Goal: Information Seeking & Learning: Learn about a topic

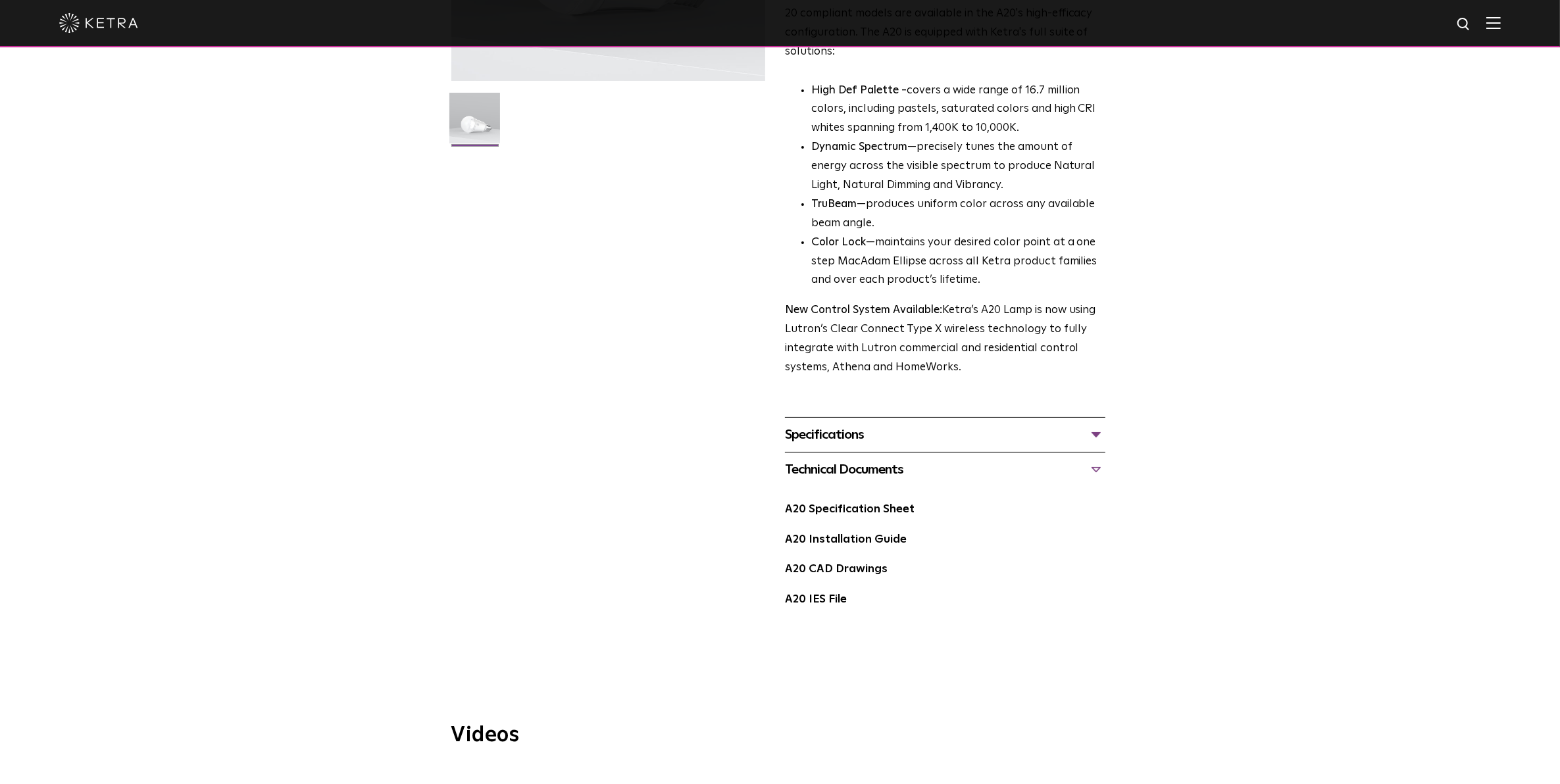
click at [1500, 36] on div at bounding box center [780, 23] width 1442 height 46
click at [1500, 21] on img at bounding box center [1493, 22] width 14 height 12
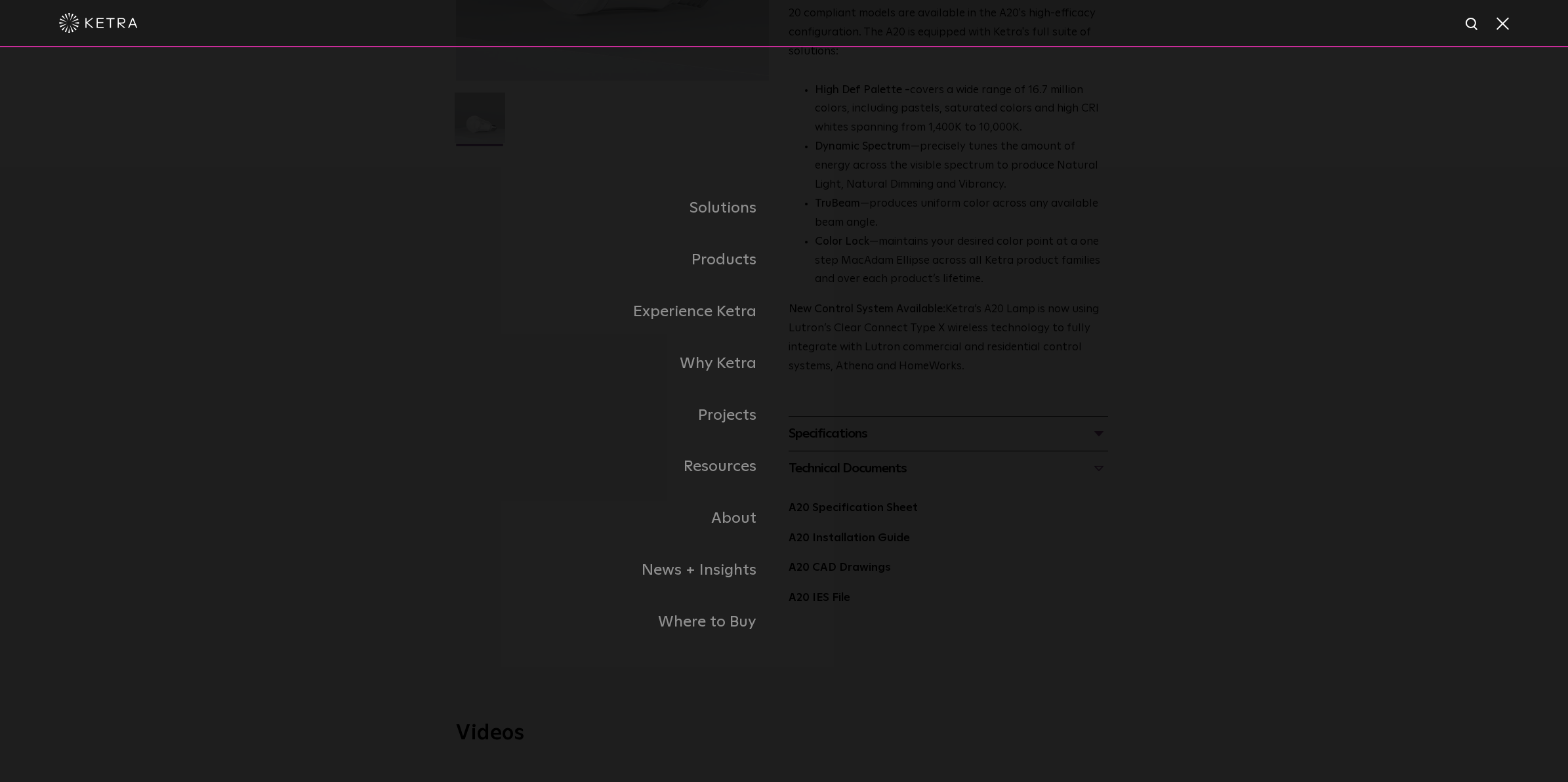
click at [0, 0] on link "Residential Products" at bounding box center [0, 0] width 0 height 0
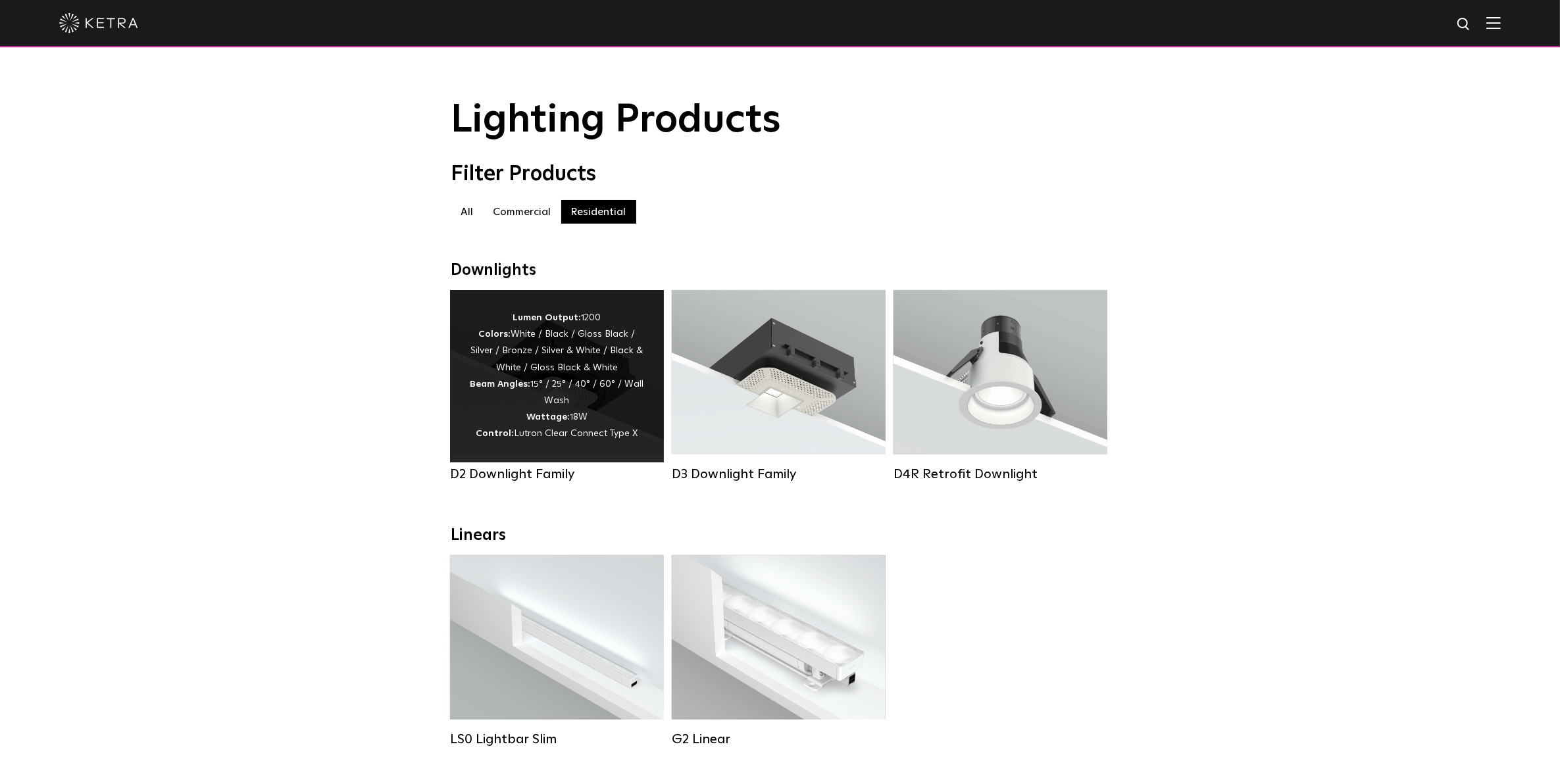
click at [511, 380] on div "Lumen Output: 1200 Colors: White / Black / Gloss Black / Silver / Bronze / Silv…" at bounding box center [557, 376] width 174 height 133
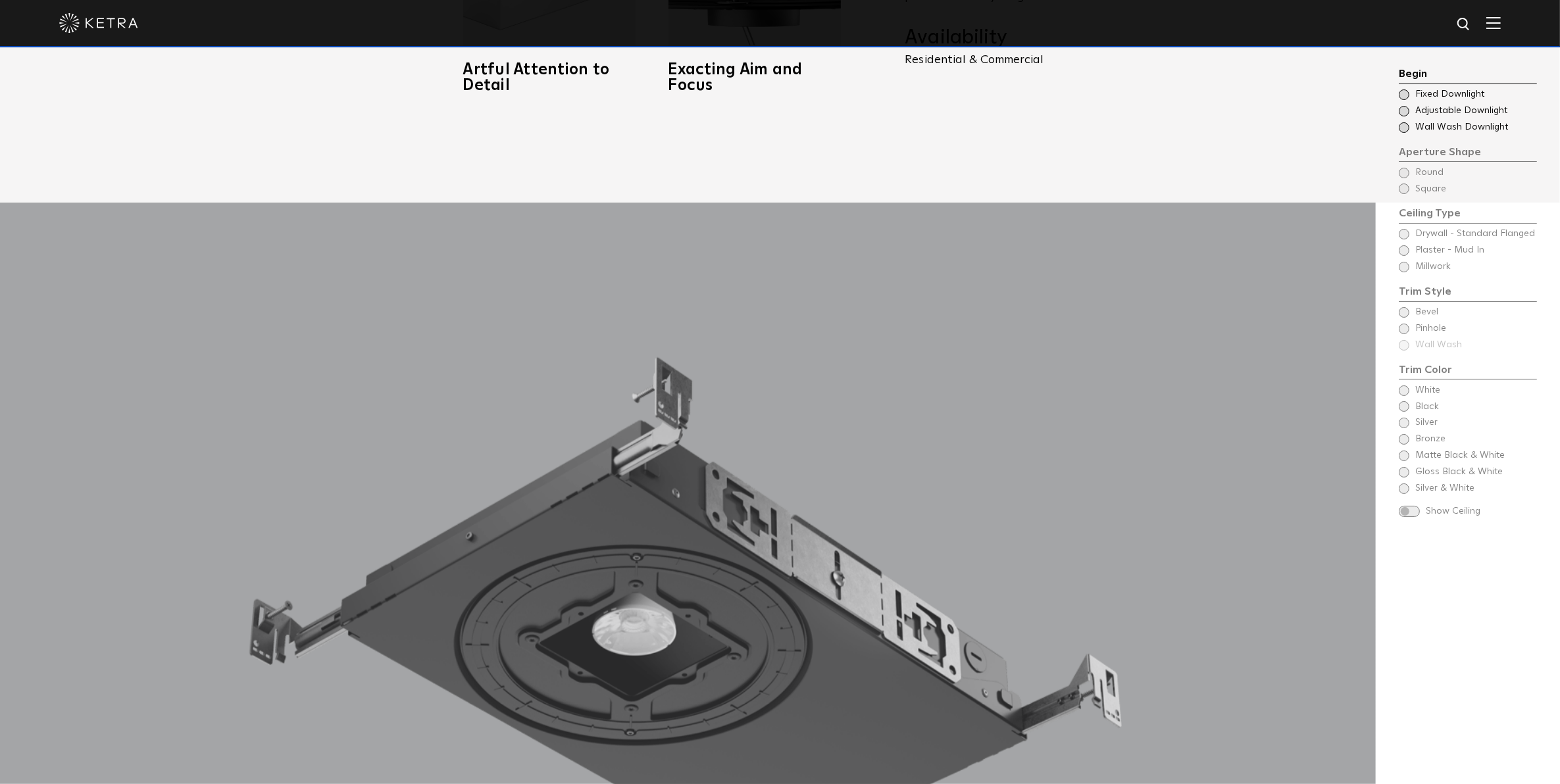
scroll to position [1398, 0]
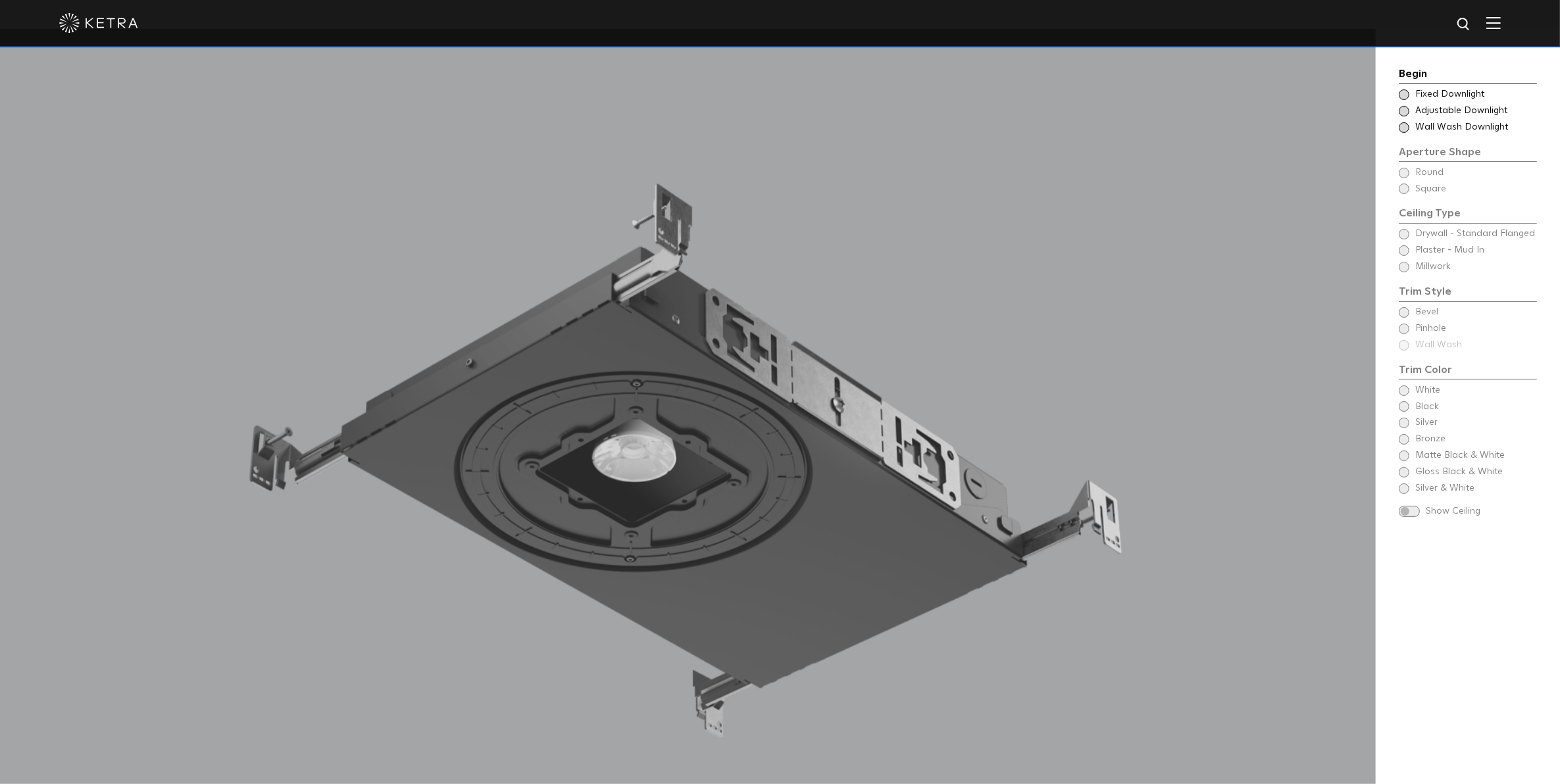
click at [1410, 93] on div "Choose Aperture Shape Fixed Downlight" at bounding box center [1467, 94] width 138 height 13
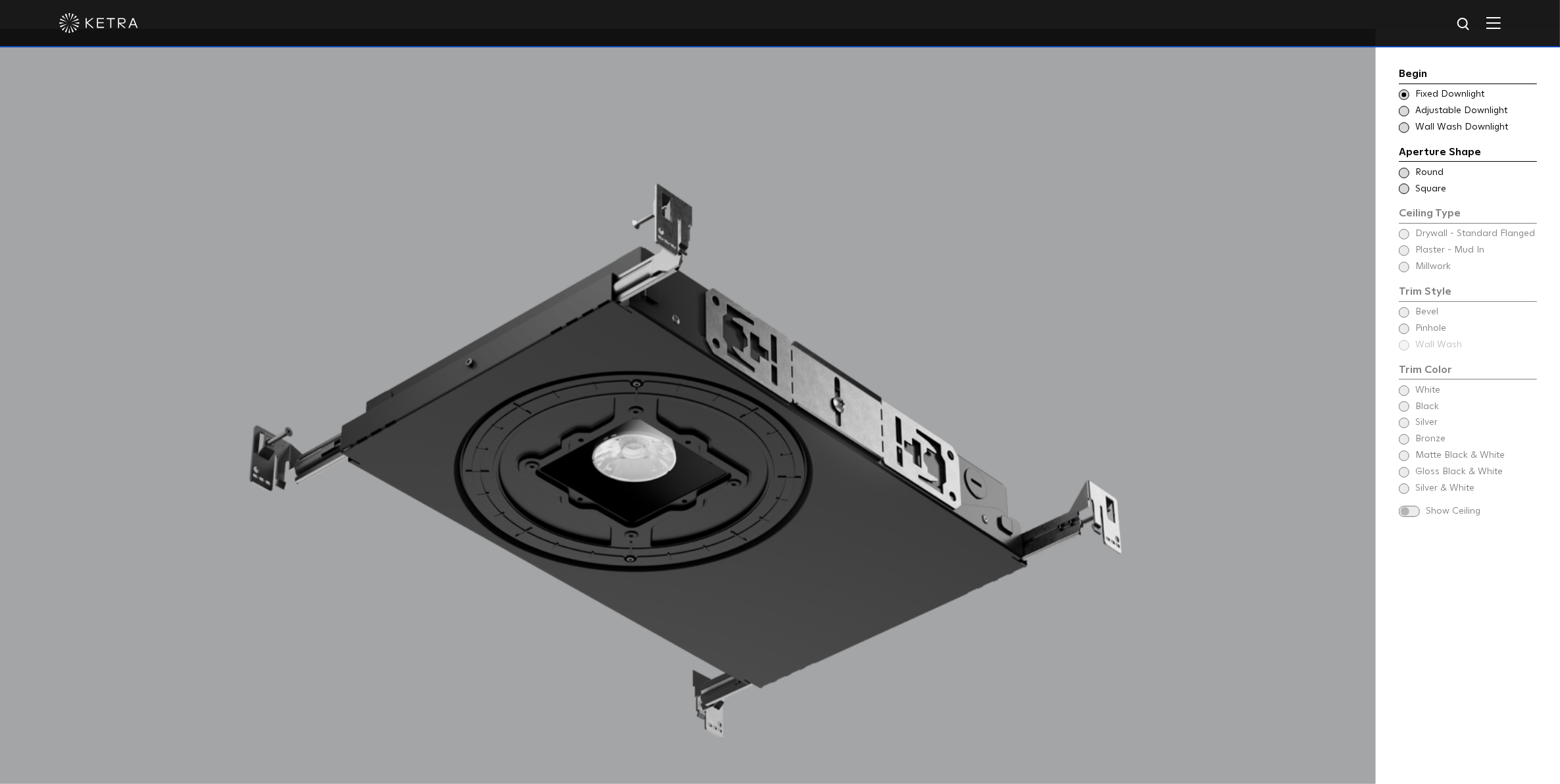
click at [1402, 109] on span at bounding box center [1404, 111] width 11 height 11
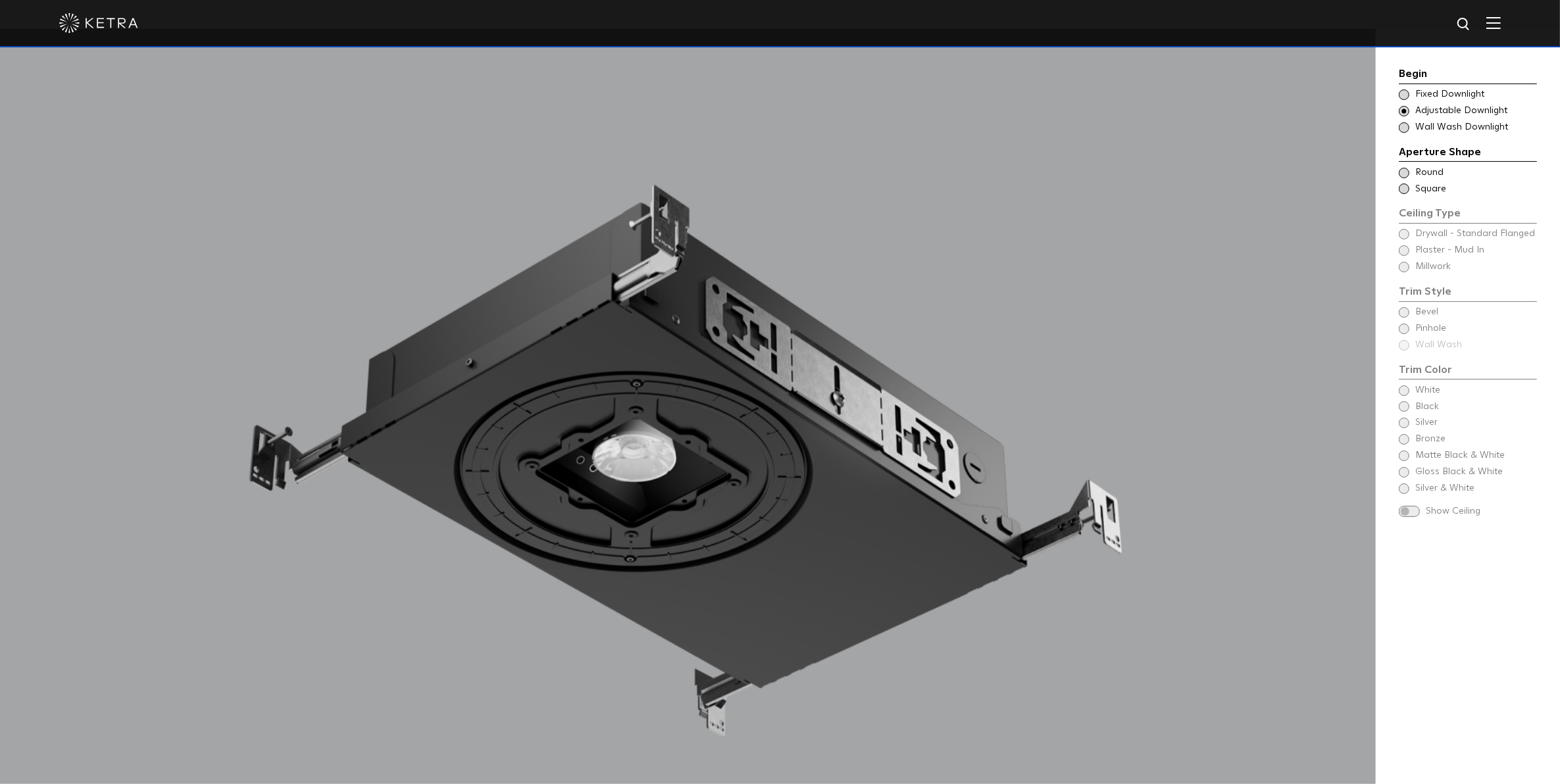
click at [1405, 93] on span at bounding box center [1404, 95] width 11 height 11
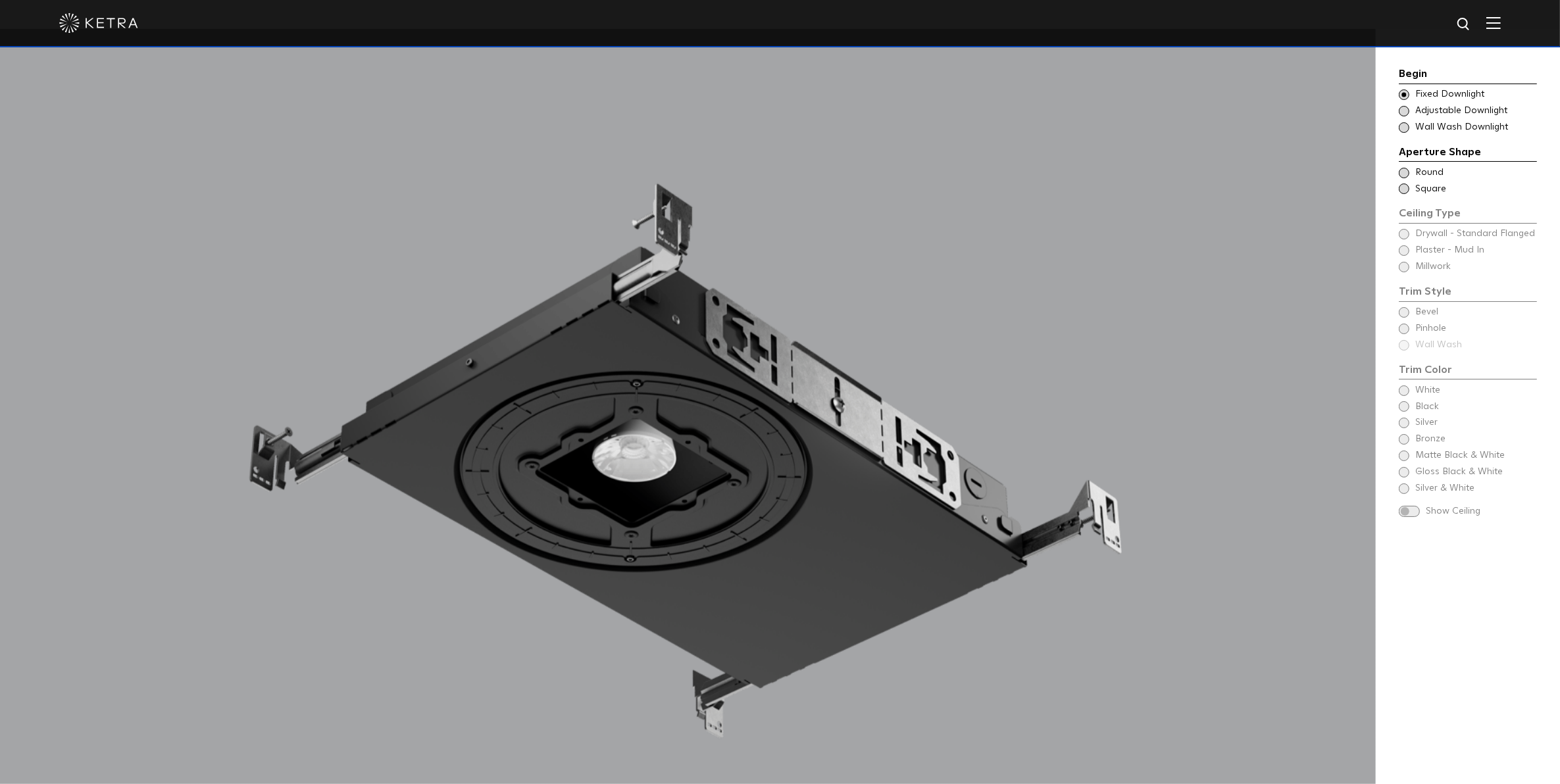
click at [1402, 112] on span at bounding box center [1404, 111] width 11 height 11
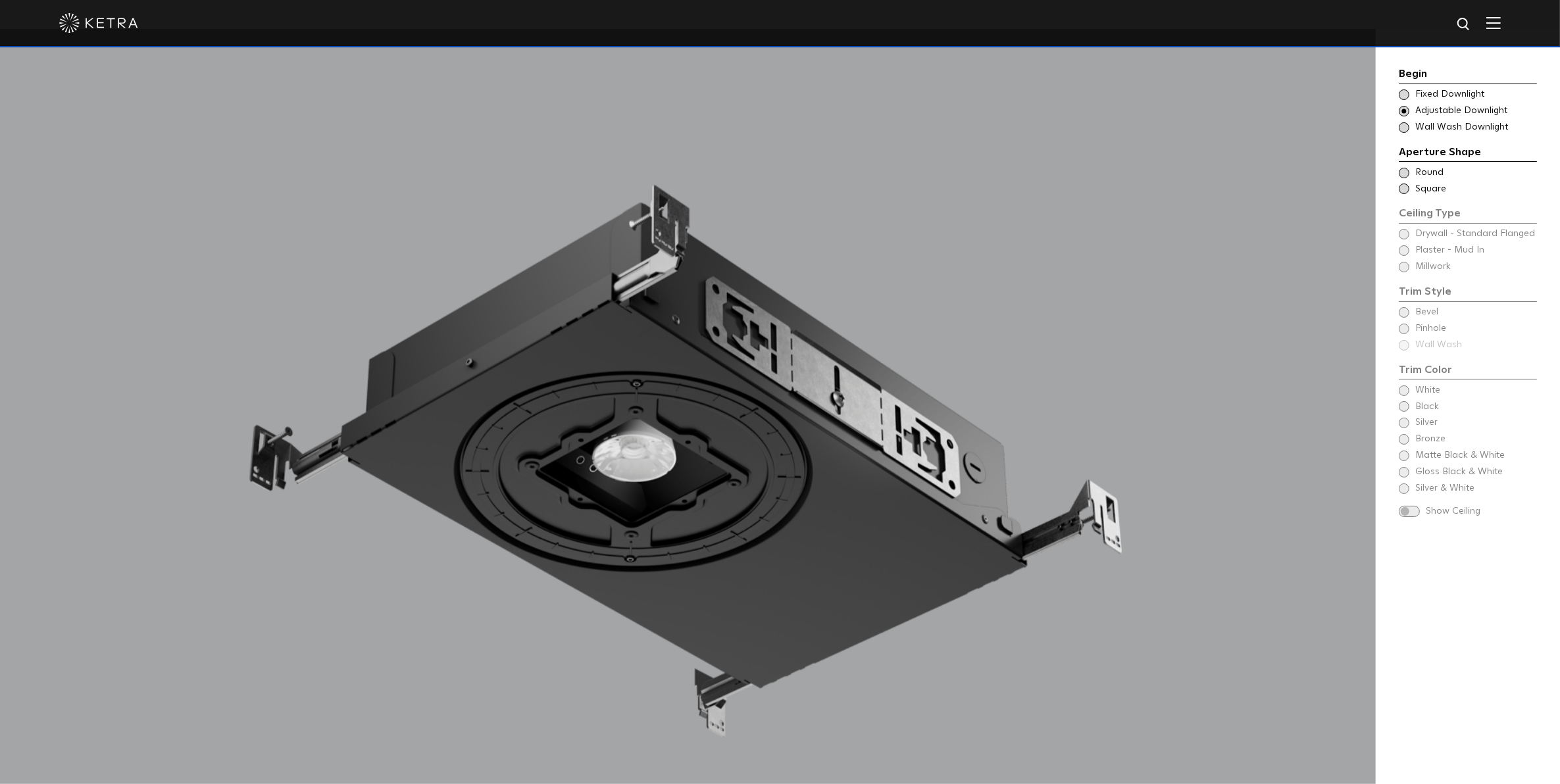
click at [1406, 126] on span at bounding box center [1404, 128] width 11 height 11
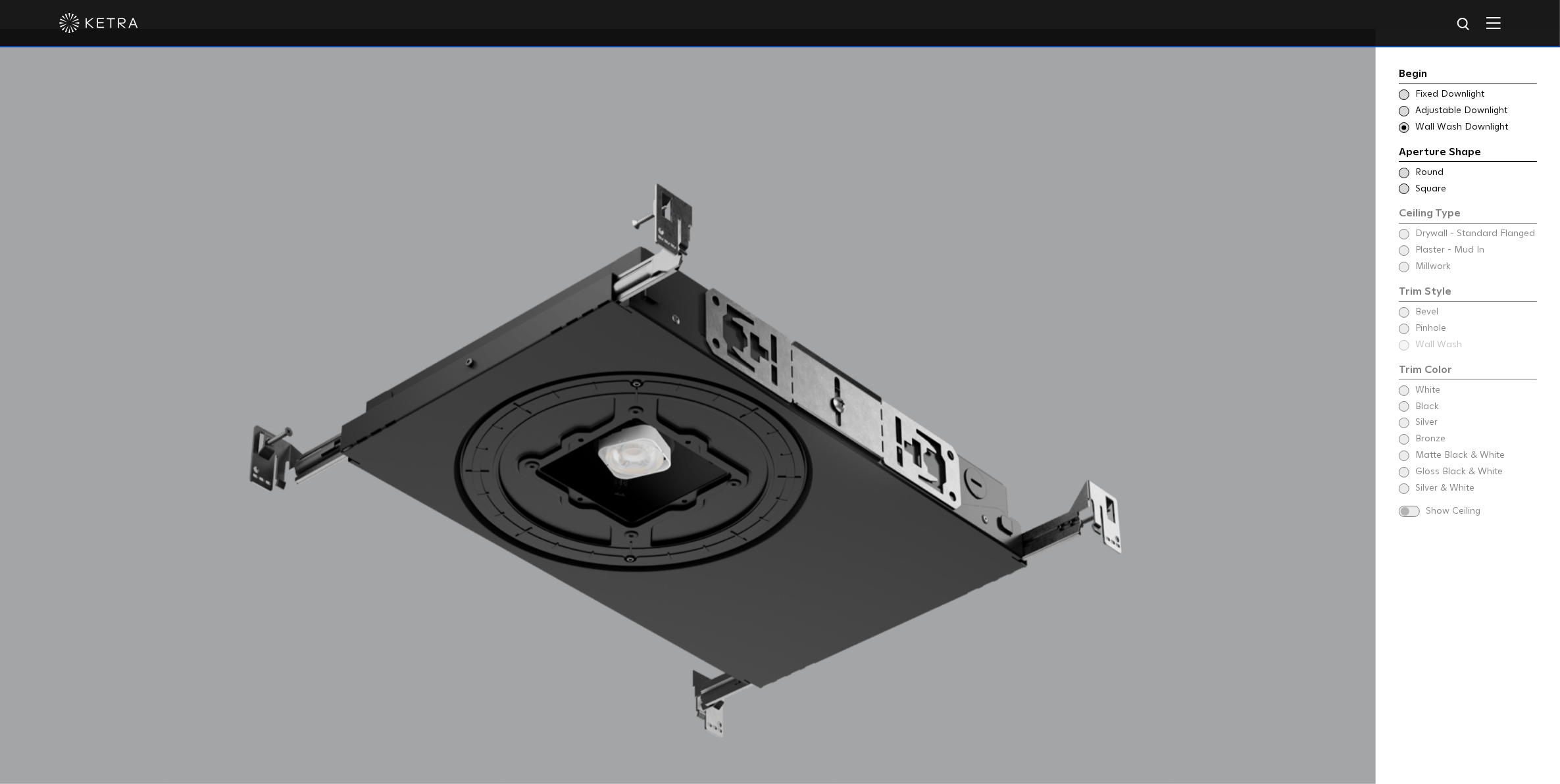
click at [1410, 102] on div "Choose Aperture Shape Fixed Downlight Choose Aperture Shape Adjustable Downligh…" at bounding box center [1467, 111] width 138 height 46
click at [1406, 108] on span at bounding box center [1404, 111] width 11 height 11
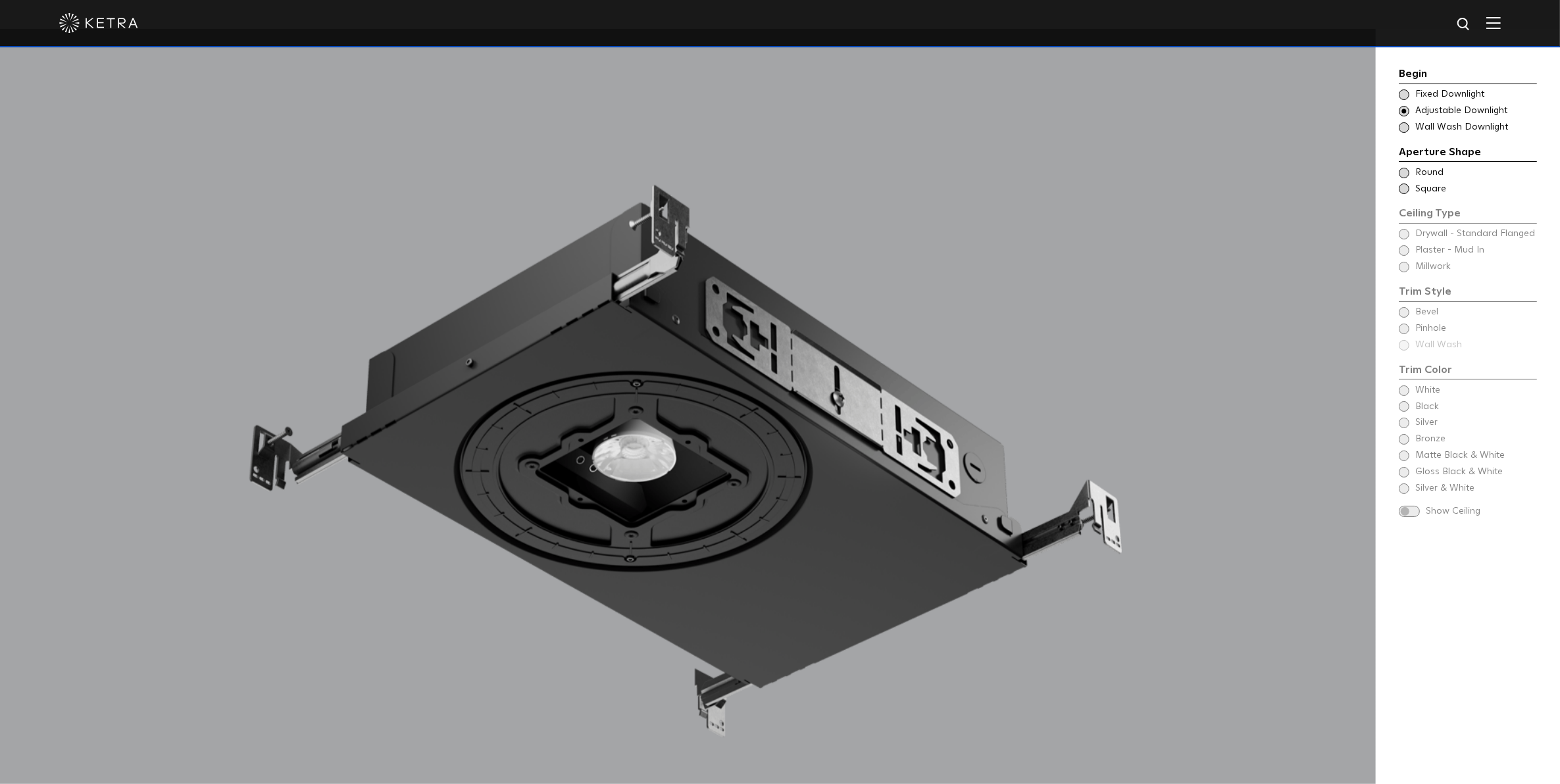
click at [1413, 173] on div "Ceiling Type Round Drywall - Standard Flanged Round" at bounding box center [1467, 173] width 138 height 13
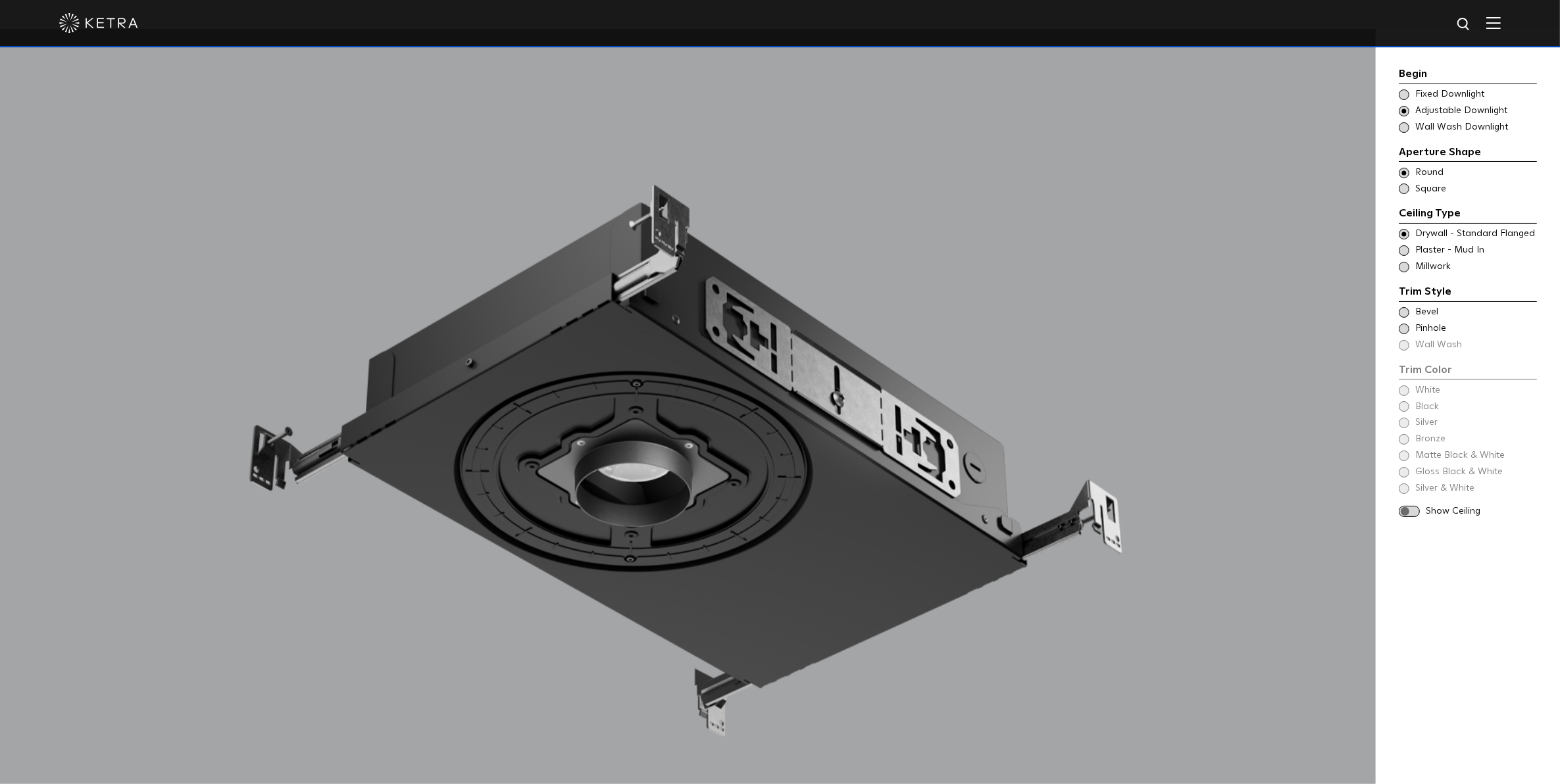
click at [1409, 189] on span at bounding box center [1404, 189] width 11 height 11
click at [1406, 171] on span at bounding box center [1404, 174] width 11 height 11
click at [1402, 233] on span at bounding box center [1404, 234] width 11 height 11
click at [1404, 252] on span at bounding box center [1404, 251] width 11 height 11
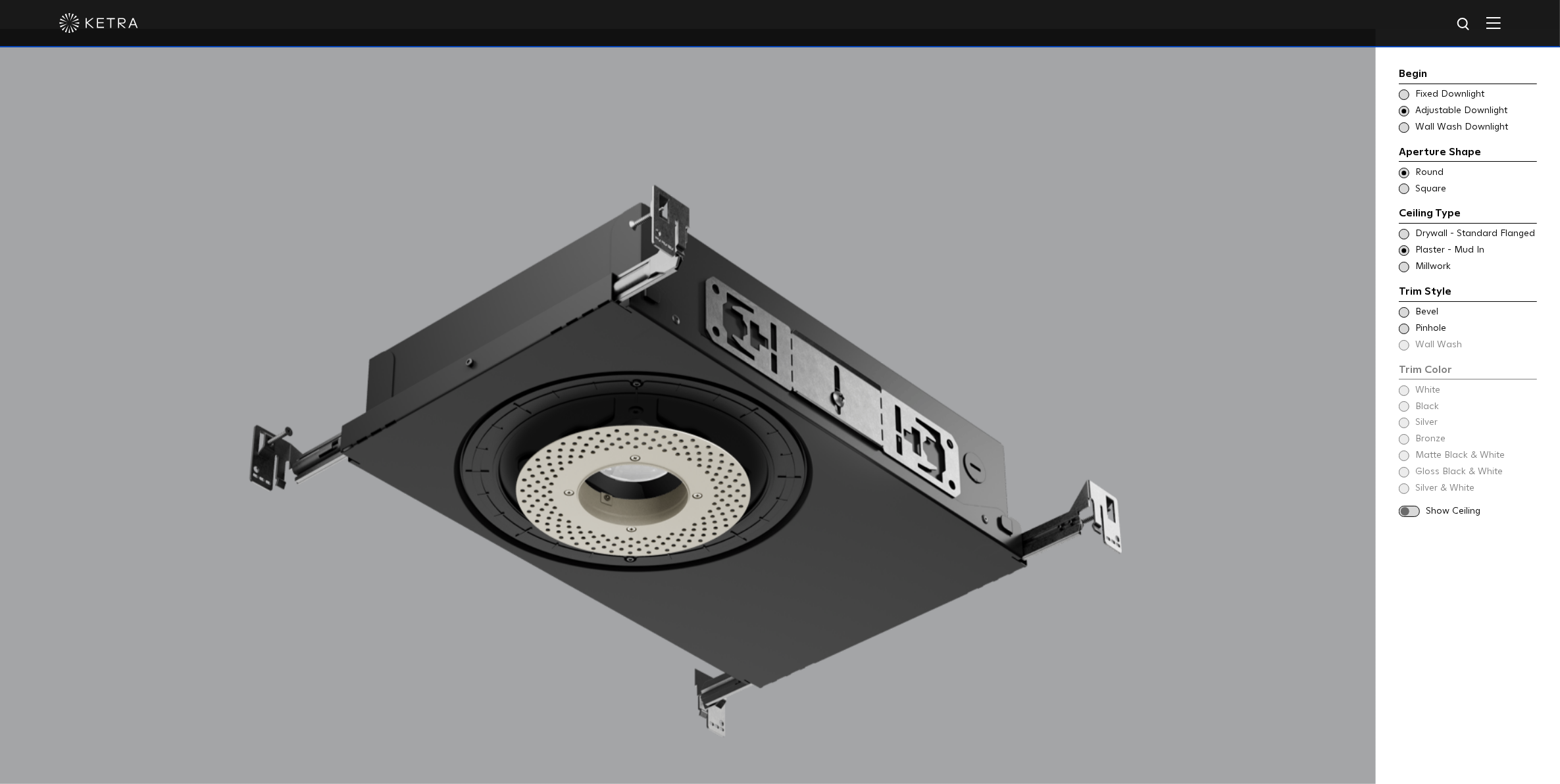
click at [1425, 271] on span "Millwork" at bounding box center [1475, 267] width 120 height 13
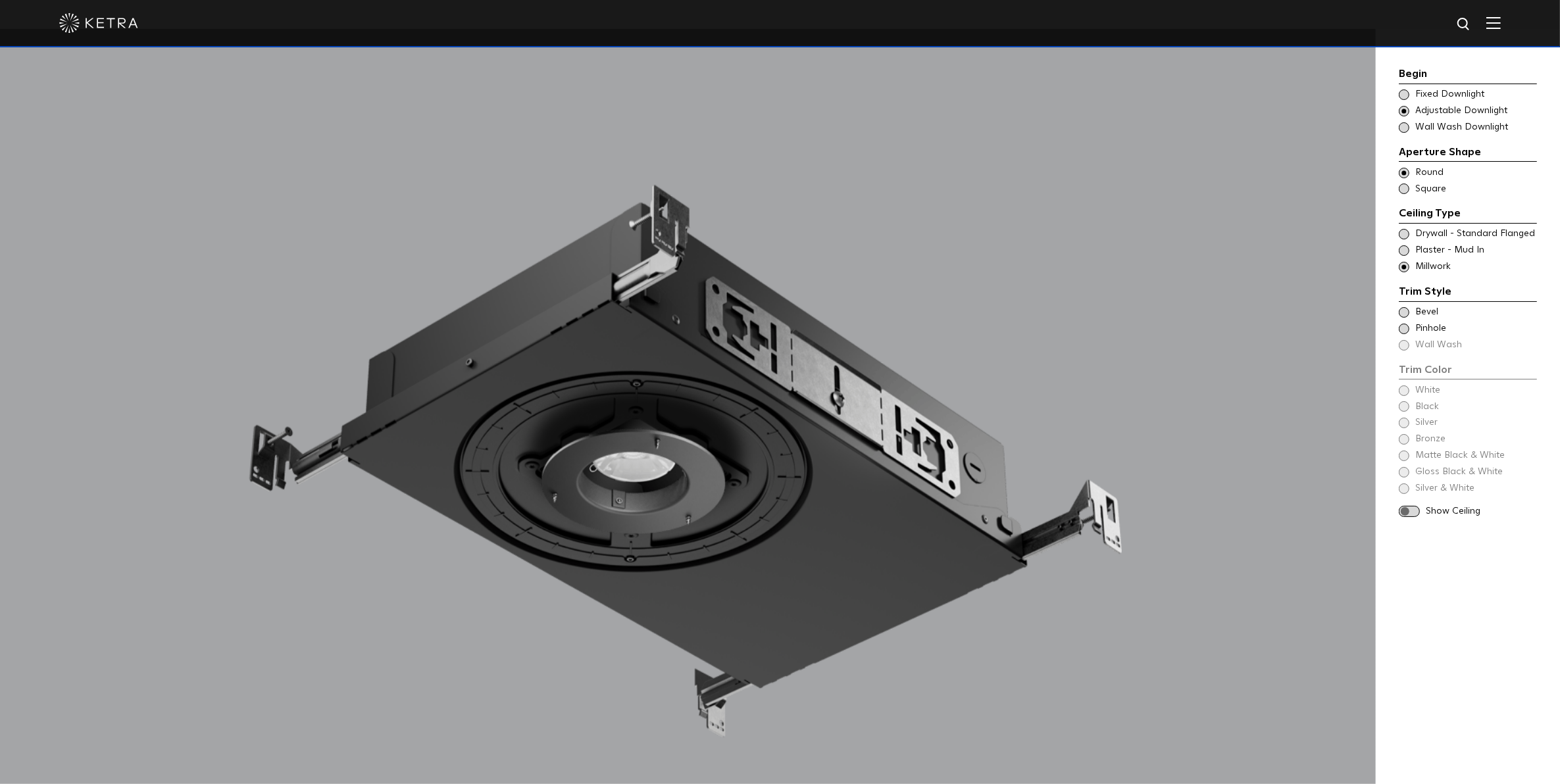
click at [1425, 251] on span "Plaster - Mud In" at bounding box center [1475, 250] width 120 height 13
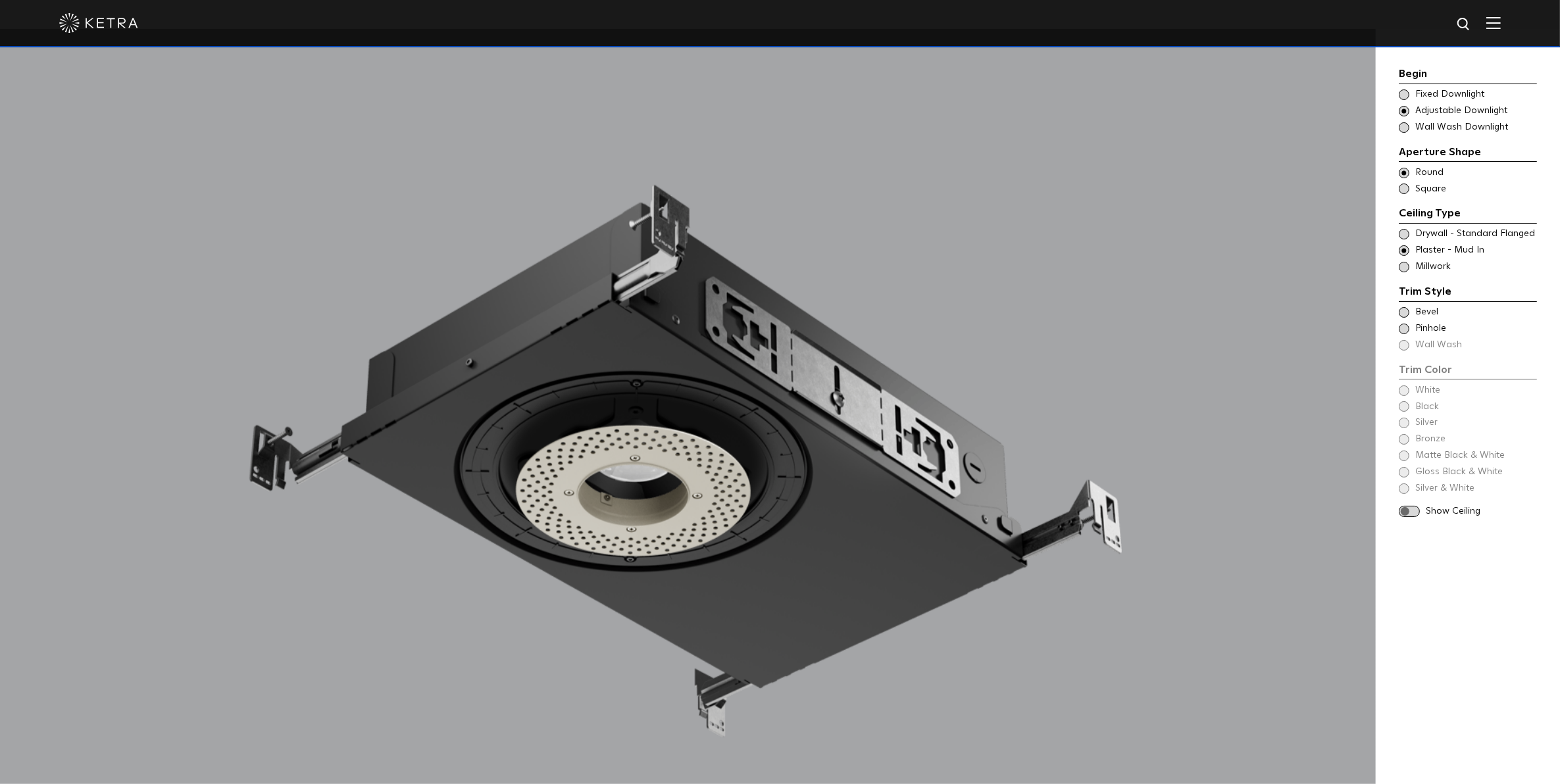
click at [1432, 311] on span "Bevel" at bounding box center [1475, 312] width 120 height 13
click at [1435, 329] on span "Pinhole" at bounding box center [1475, 328] width 120 height 13
click at [1425, 314] on span "Bevel" at bounding box center [1475, 312] width 120 height 13
click at [1402, 390] on span at bounding box center [1404, 391] width 11 height 11
click at [1416, 481] on span at bounding box center [1410, 479] width 21 height 12
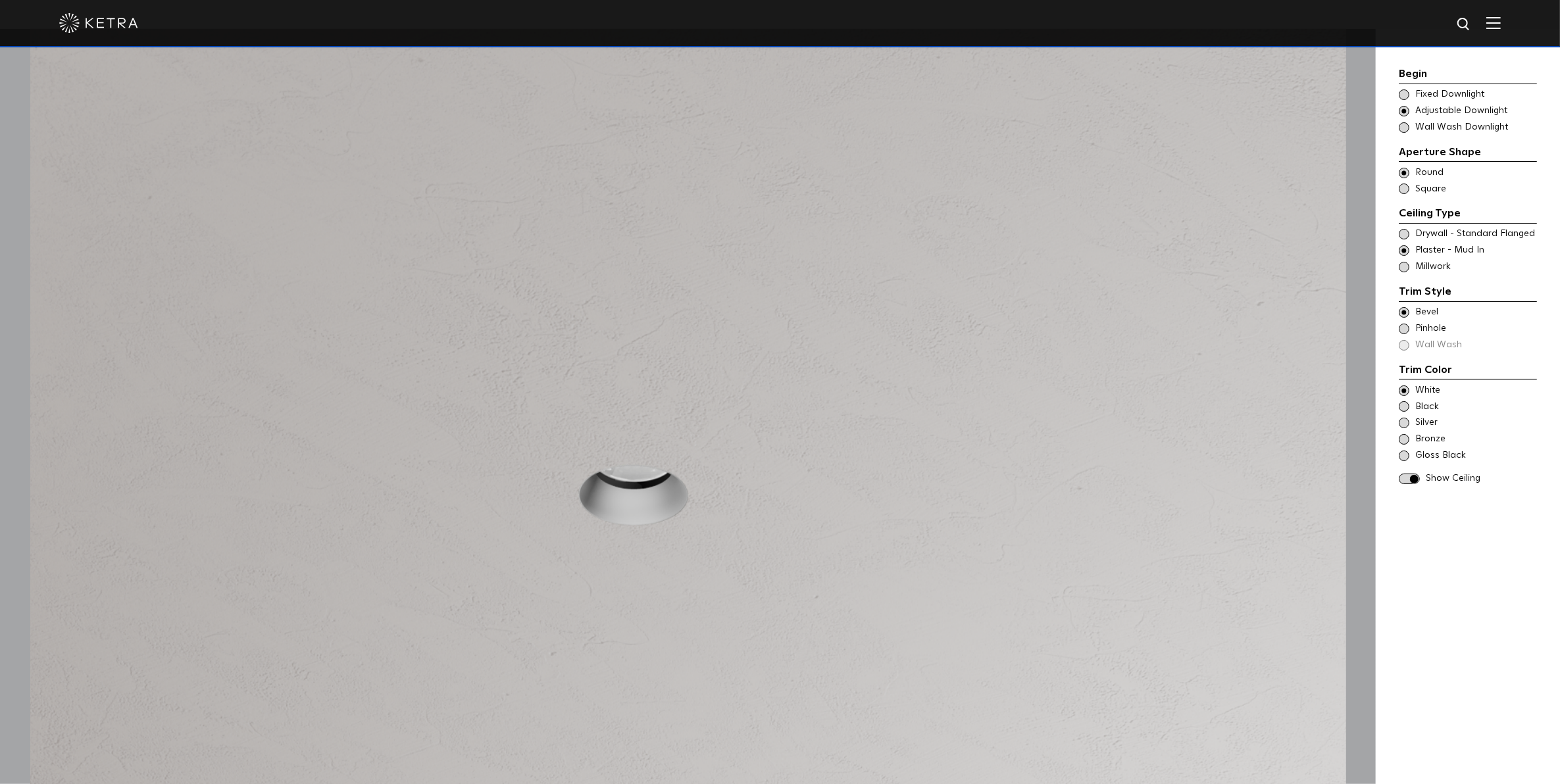
click at [1400, 274] on div "Trim Style - Round - Flangeless - Millwork Square - Millwork,Wall Wash - Round …" at bounding box center [1467, 267] width 138 height 13
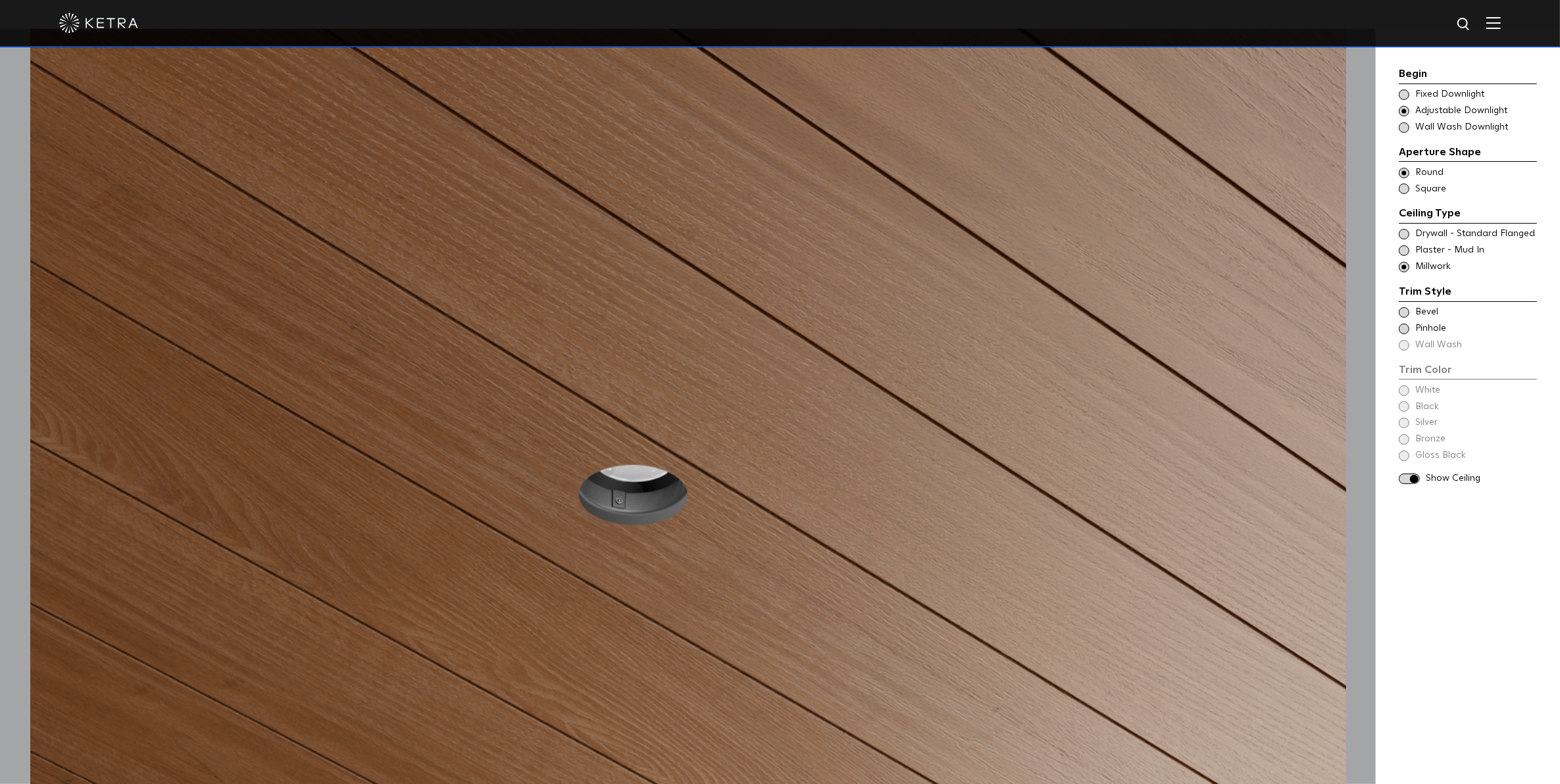
click at [1406, 311] on span at bounding box center [1404, 312] width 11 height 11
click at [1404, 392] on span at bounding box center [1404, 391] width 11 height 11
click at [1410, 237] on div "Trim Style - Round - Flanged Wall Wash - Round - Flanged - Disabled Drywall - S…" at bounding box center [1467, 234] width 138 height 13
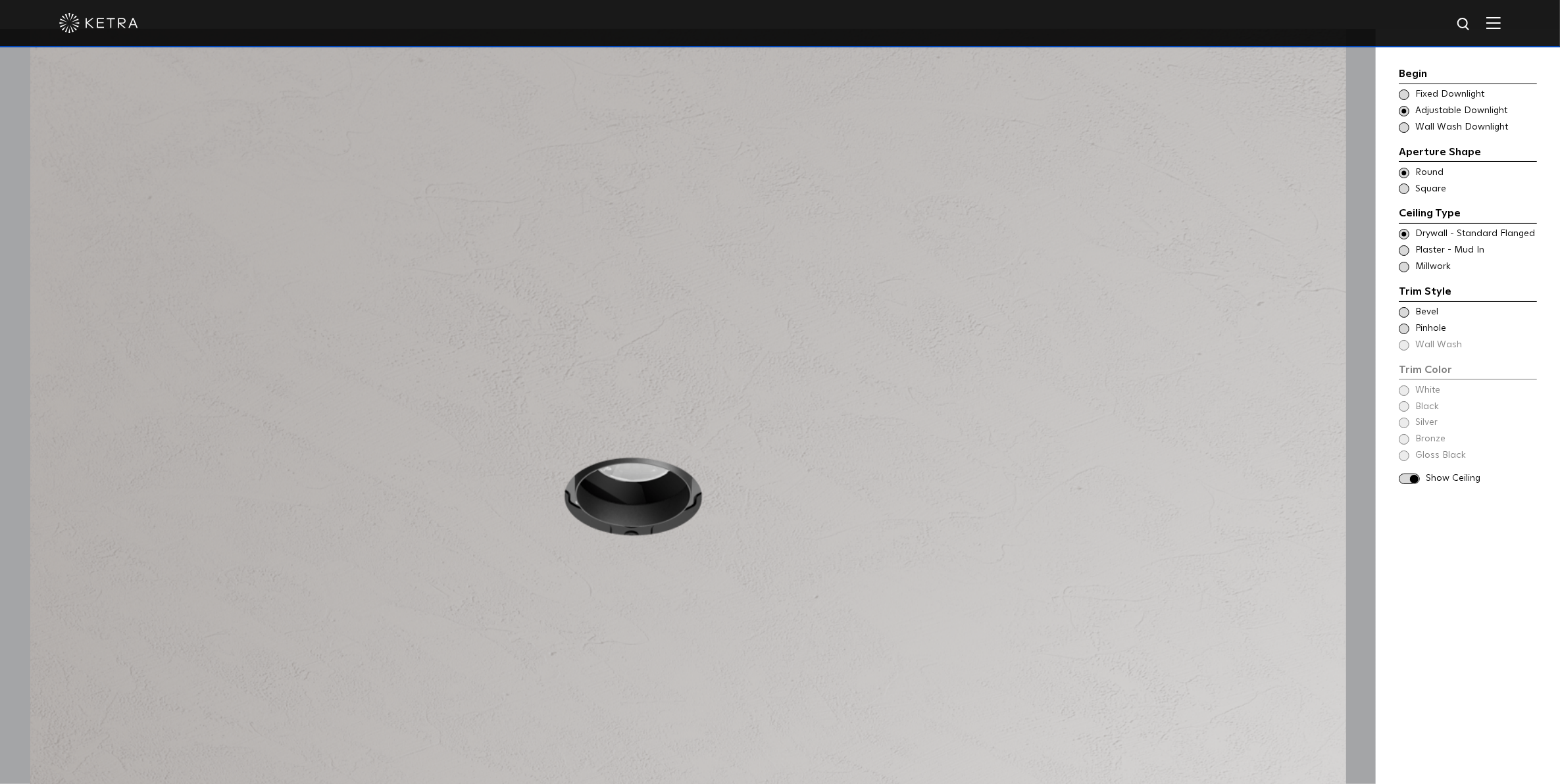
click at [1405, 309] on span at bounding box center [1404, 312] width 11 height 11
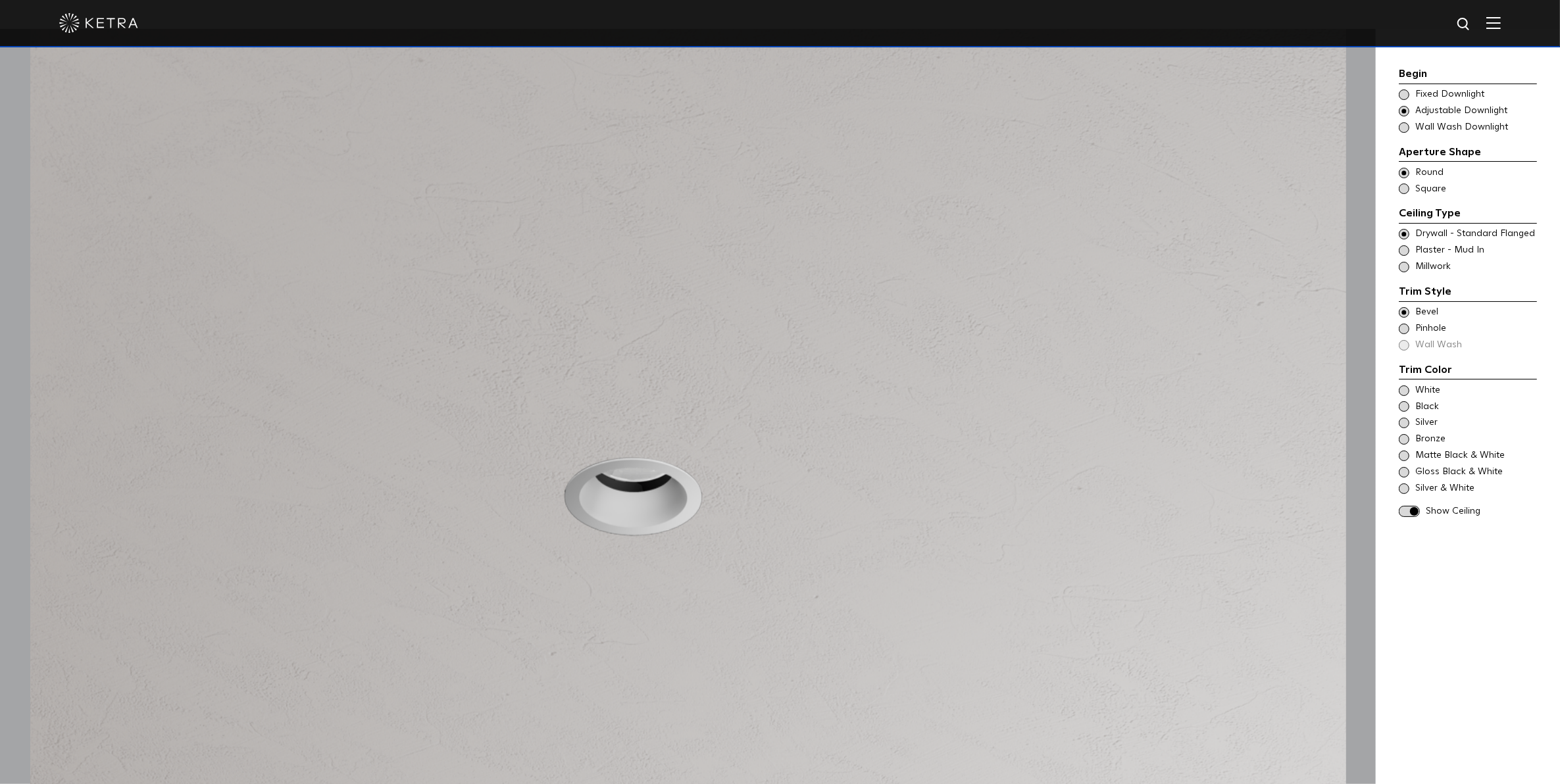
click at [1399, 392] on span at bounding box center [1404, 391] width 11 height 11
click at [1412, 455] on div "Matte Black & White" at bounding box center [1467, 456] width 138 height 13
click at [1410, 471] on div "Gloss Black & White" at bounding box center [1467, 472] width 138 height 13
click at [1410, 488] on div "Silver & White" at bounding box center [1467, 489] width 138 height 13
click at [1404, 426] on span at bounding box center [1404, 423] width 11 height 11
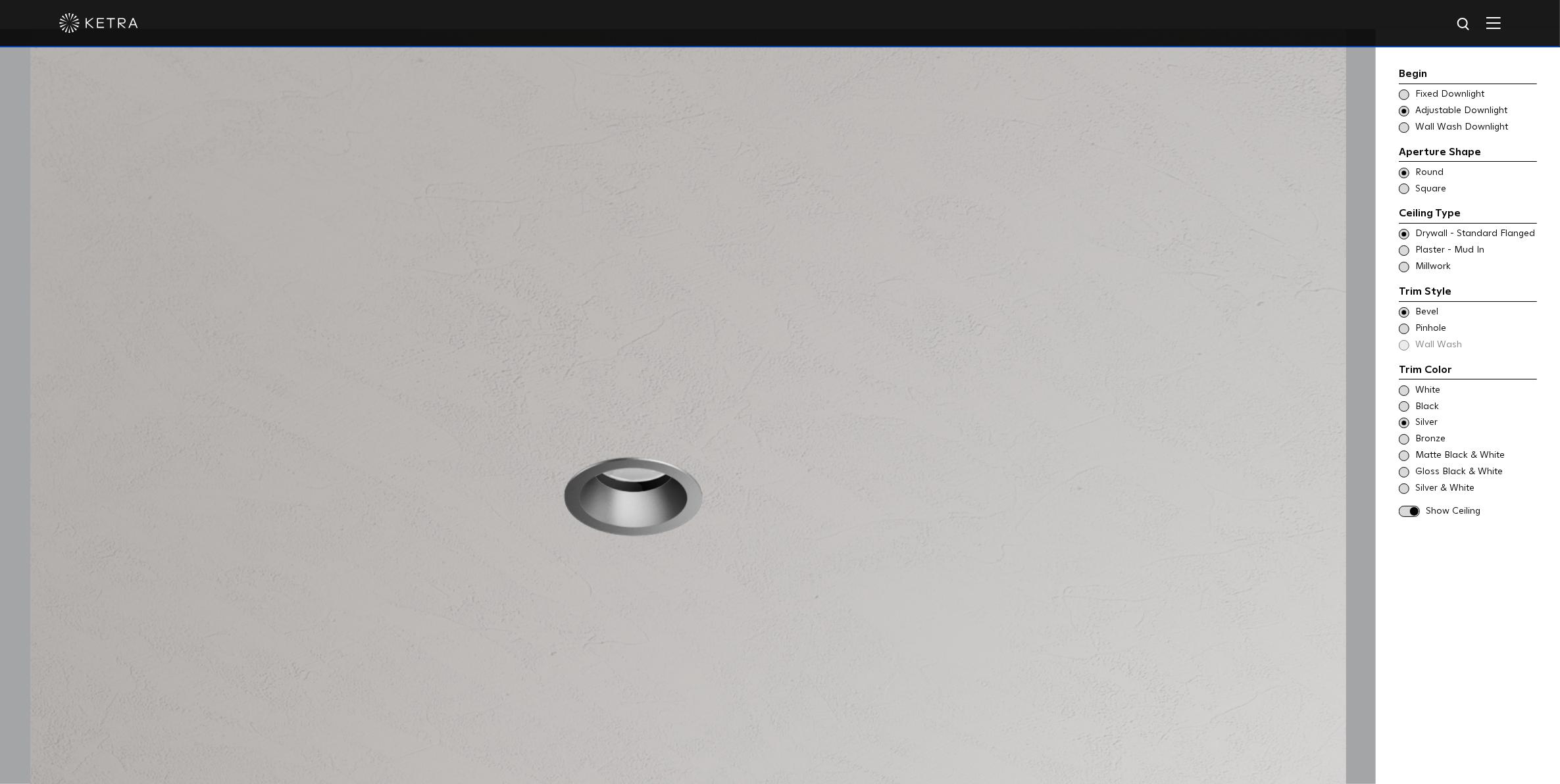
click at [1406, 392] on span at bounding box center [1404, 391] width 11 height 11
click at [1414, 511] on span at bounding box center [1410, 512] width 21 height 12
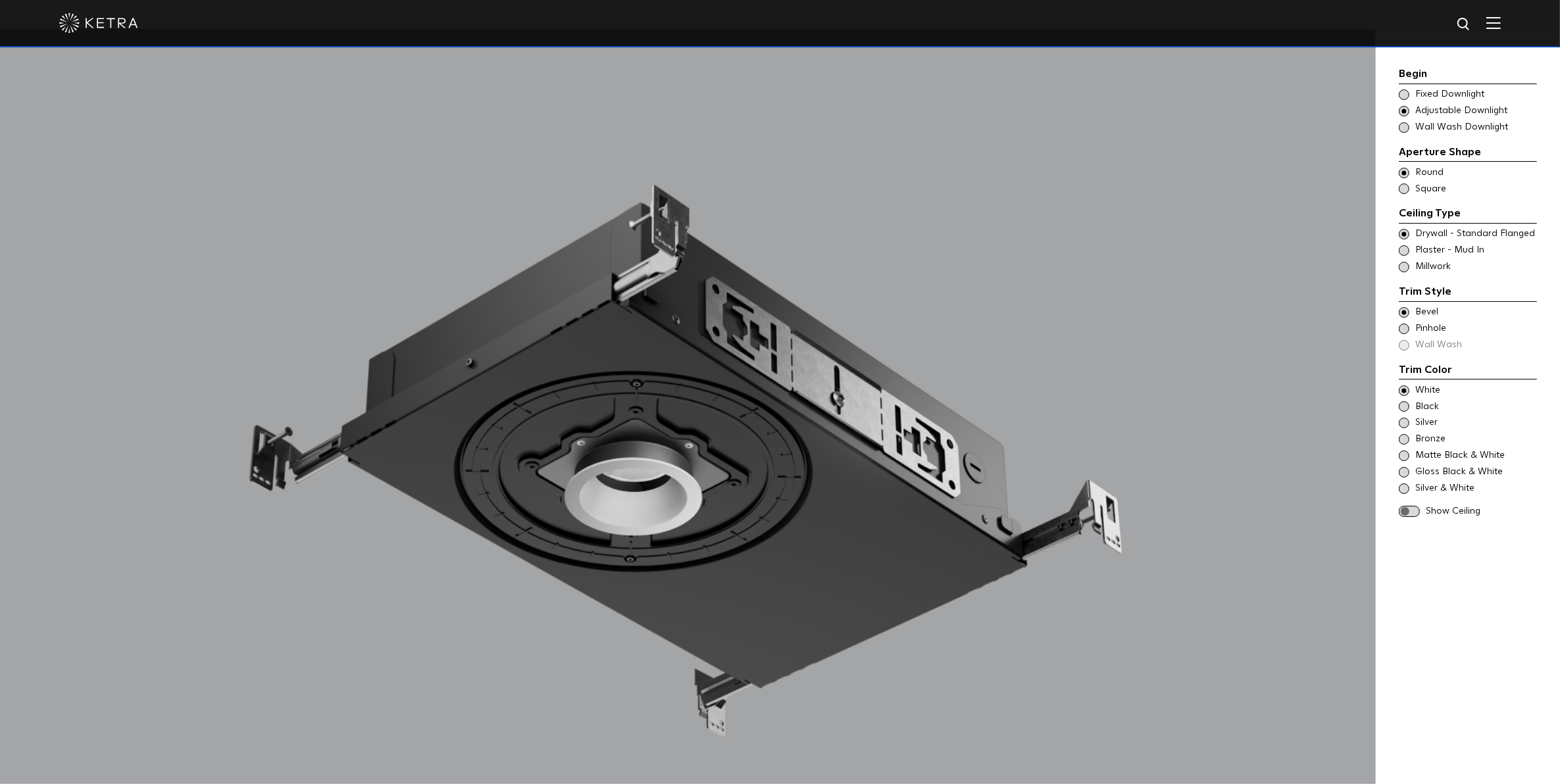
click at [1418, 327] on span "Pinhole" at bounding box center [1475, 328] width 120 height 13
click at [1409, 263] on div "Trim Style - Round - Flangeless - Millwork Square - Millwork,Wall Wash - Round …" at bounding box center [1467, 267] width 138 height 13
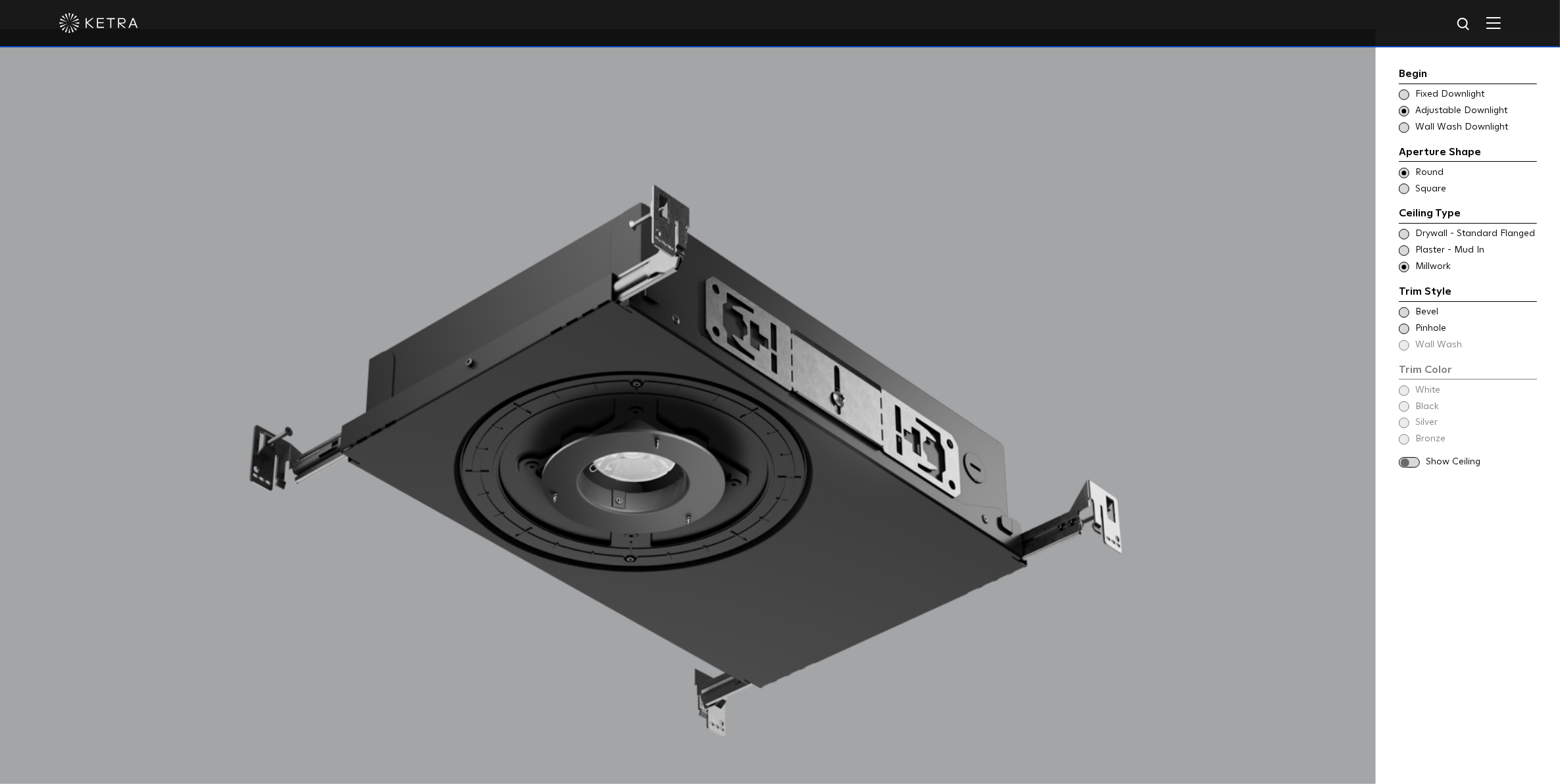
click at [1411, 463] on span at bounding box center [1410, 463] width 21 height 12
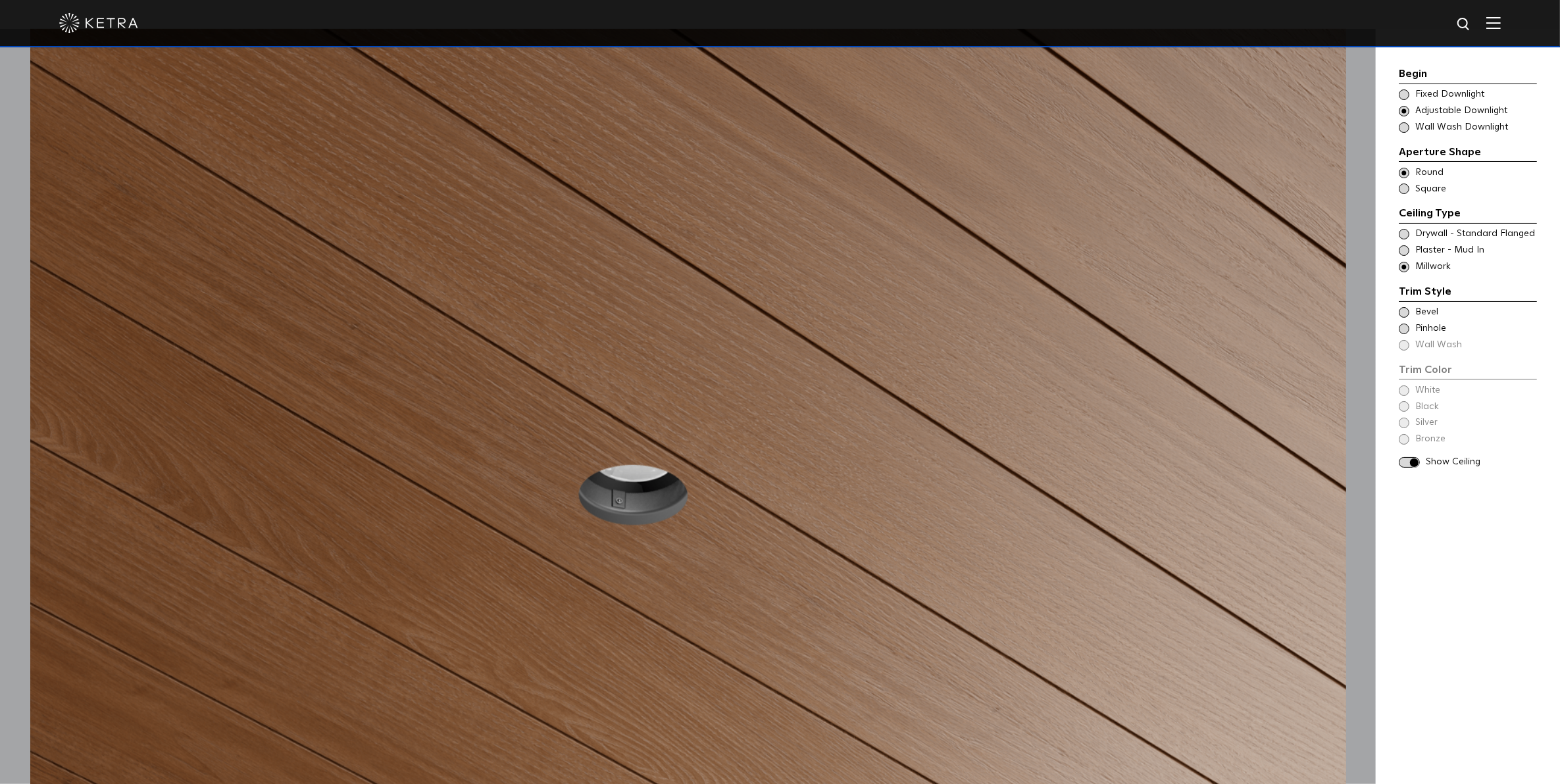
click at [1402, 327] on span at bounding box center [1404, 329] width 11 height 11
click at [1404, 400] on div "Black" at bounding box center [1467, 407] width 138 height 13
click at [1500, 20] on img at bounding box center [1493, 22] width 14 height 12
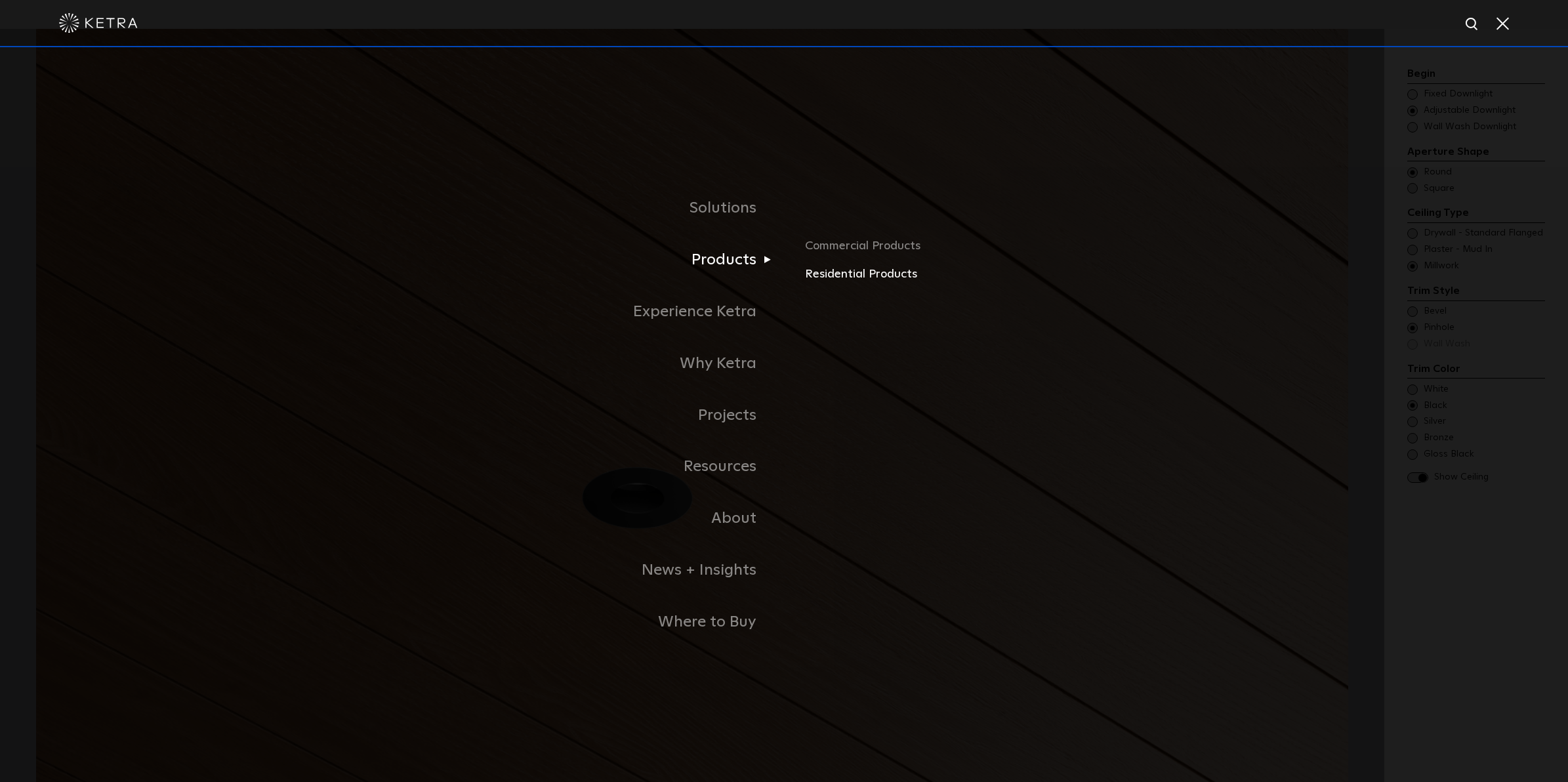
click at [844, 274] on link "Residential Products" at bounding box center [958, 274] width 307 height 19
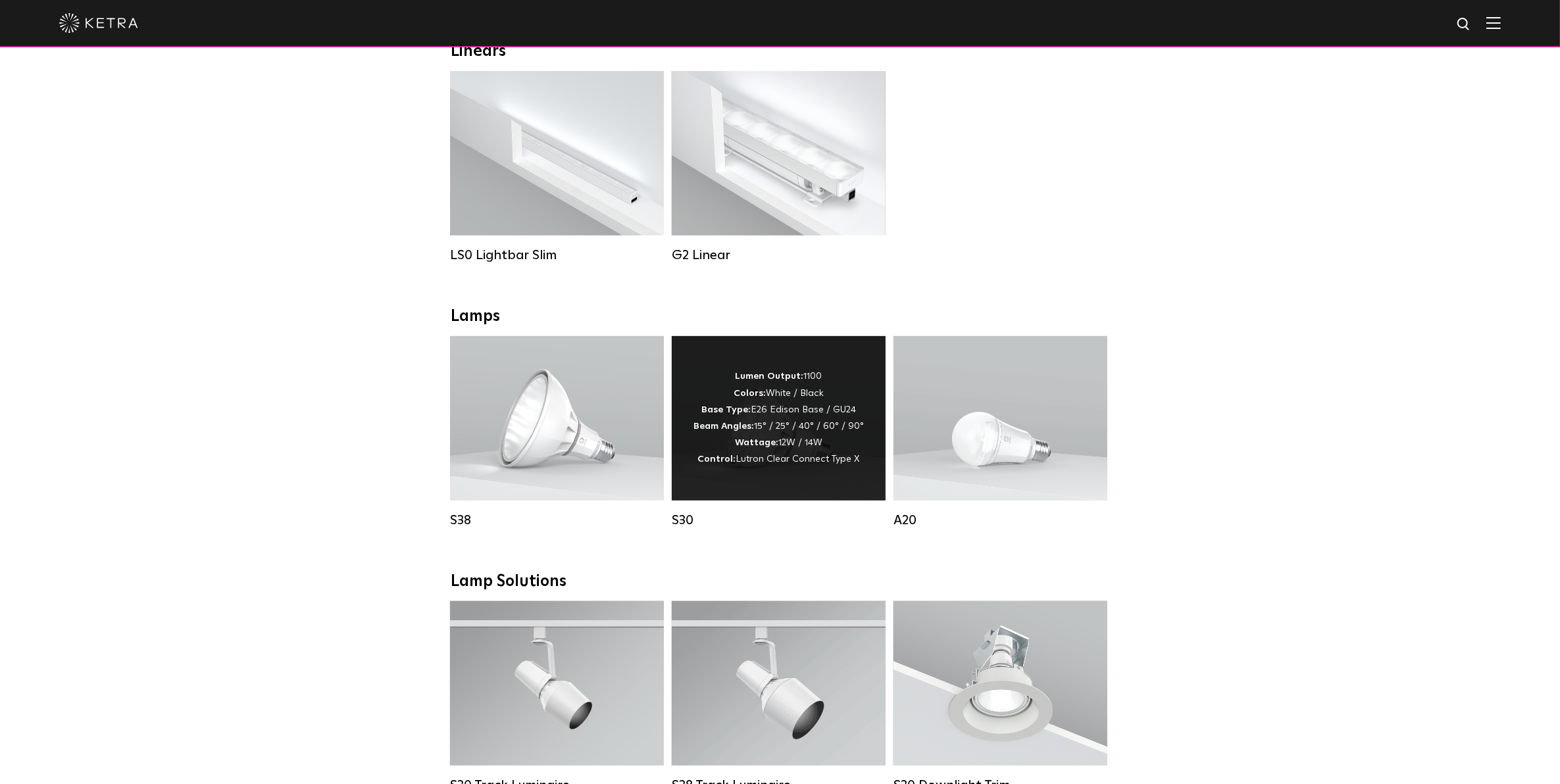
scroll to position [493, 0]
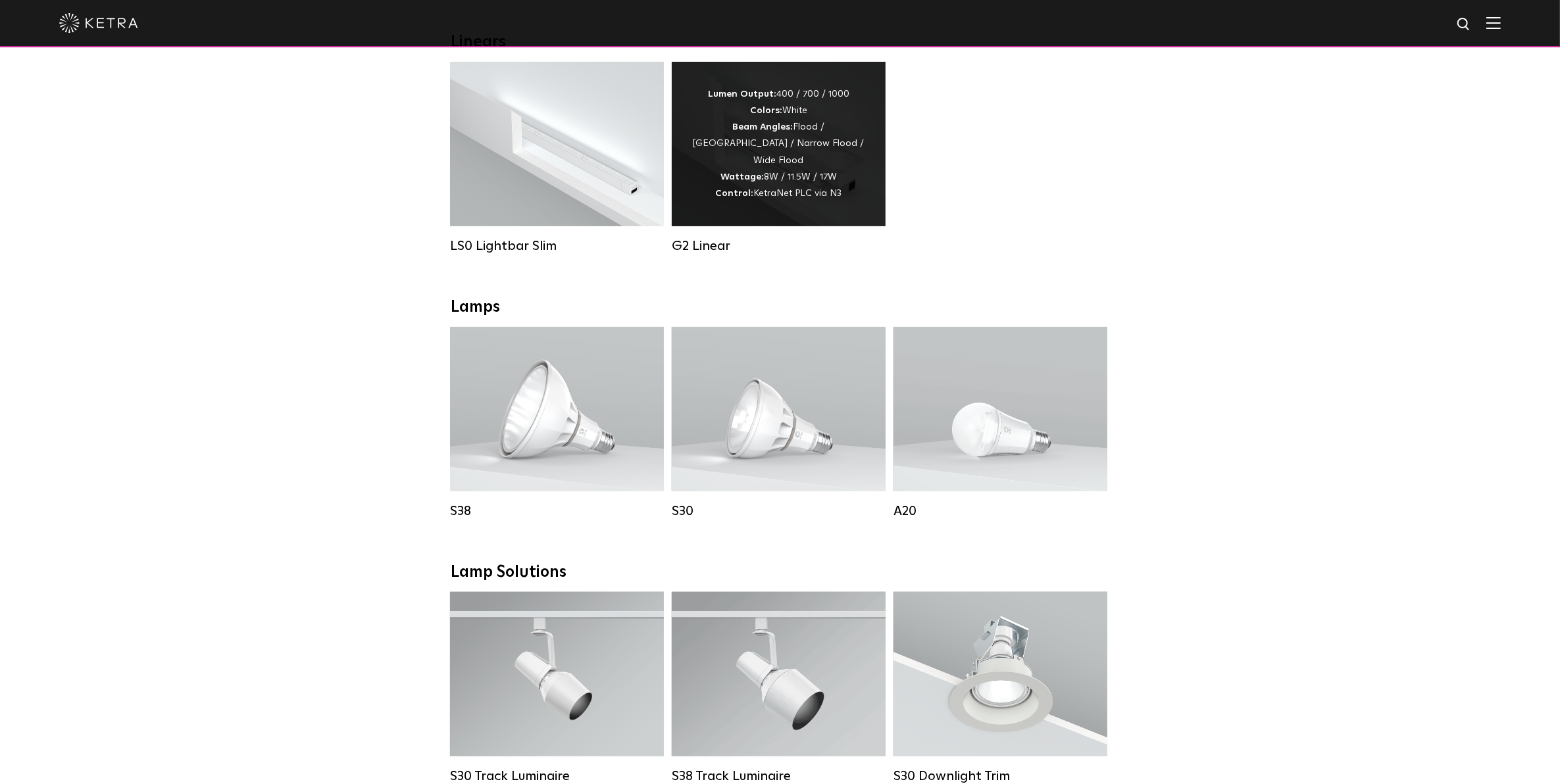
click at [740, 163] on div "Lumen Output: 400 / 700 / 1000 Colors: White Beam Angles: Flood / Graze / Narro…" at bounding box center [779, 144] width 174 height 116
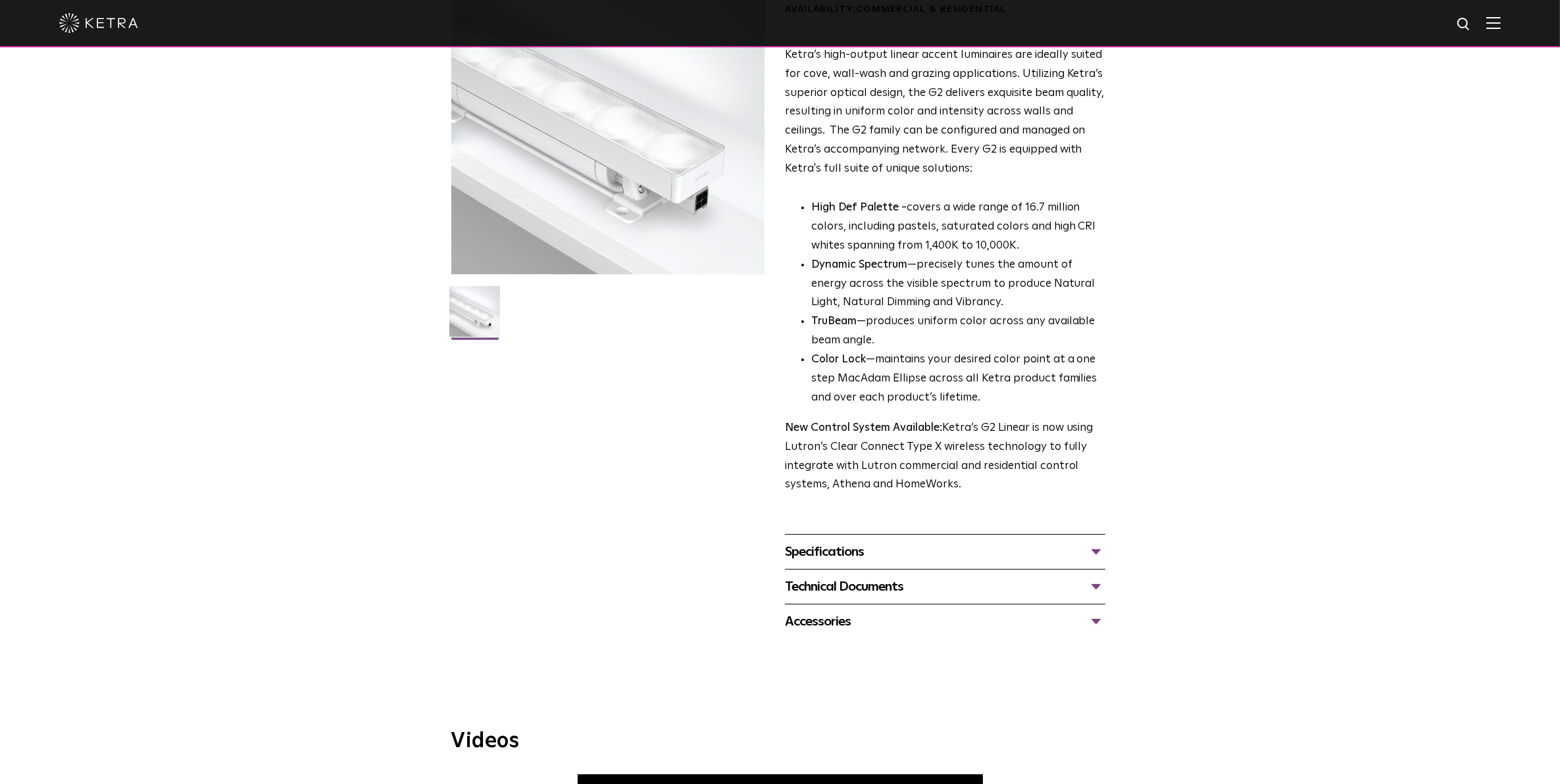
scroll to position [165, 0]
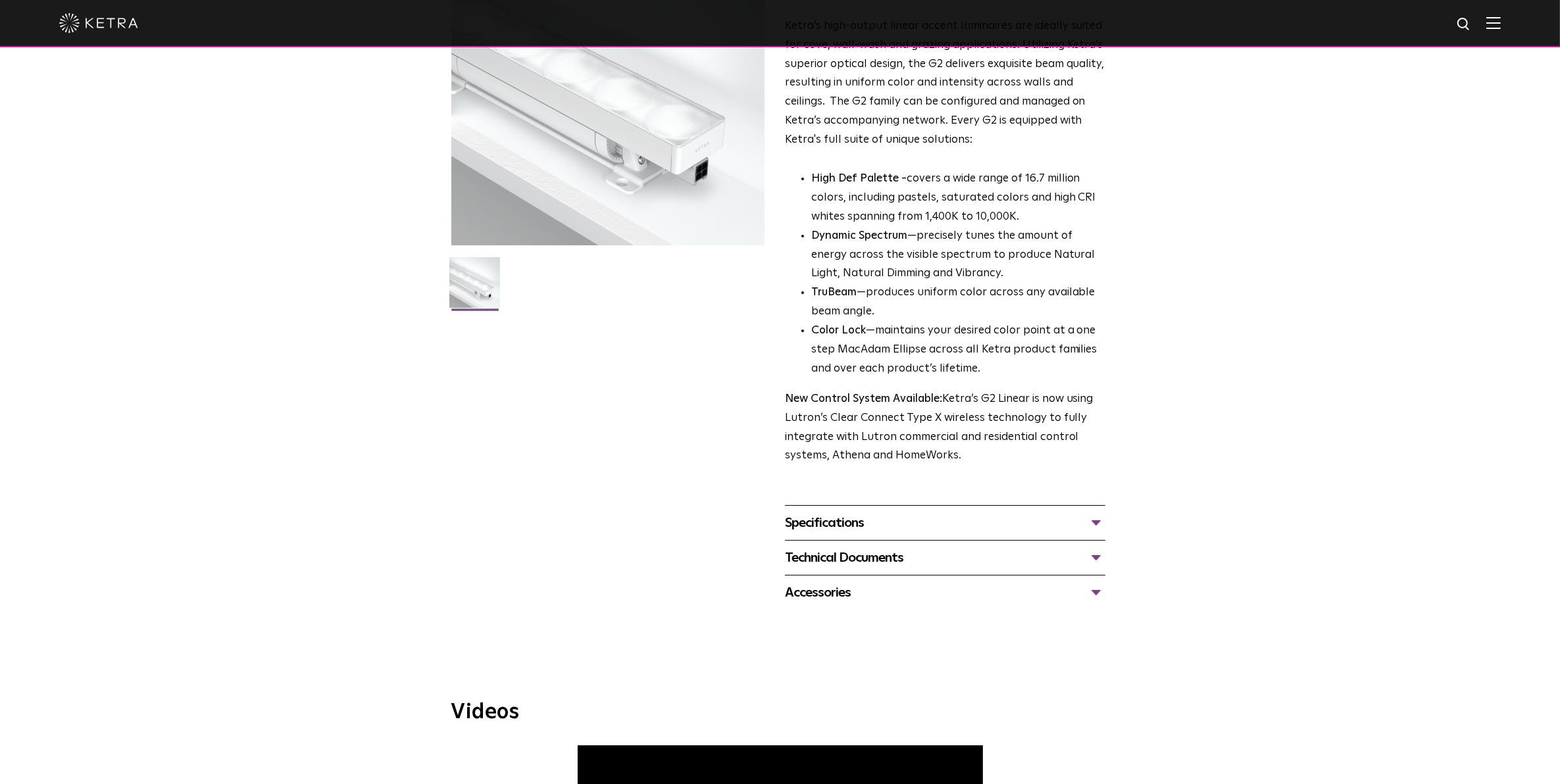
click at [860, 556] on div "Technical Documents" at bounding box center [945, 558] width 320 height 21
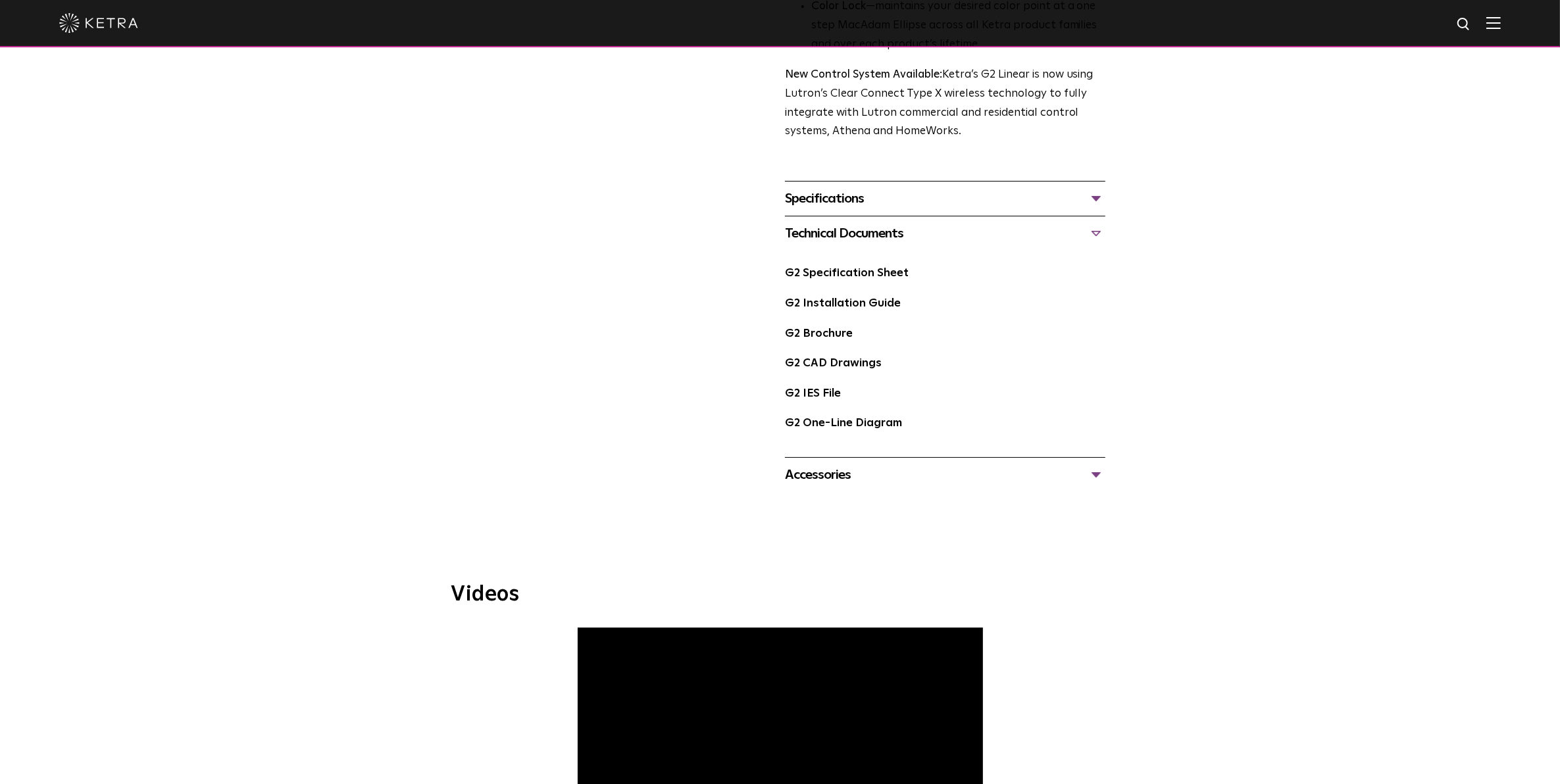
scroll to position [493, 0]
